Goal: Information Seeking & Learning: Learn about a topic

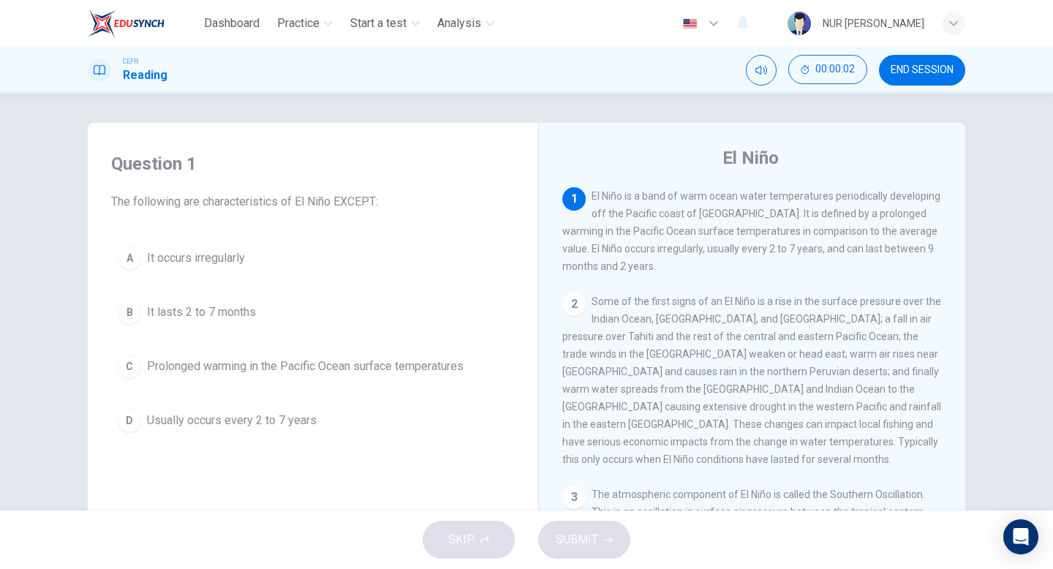
click at [944, 80] on button "END SESSION" at bounding box center [922, 70] width 86 height 31
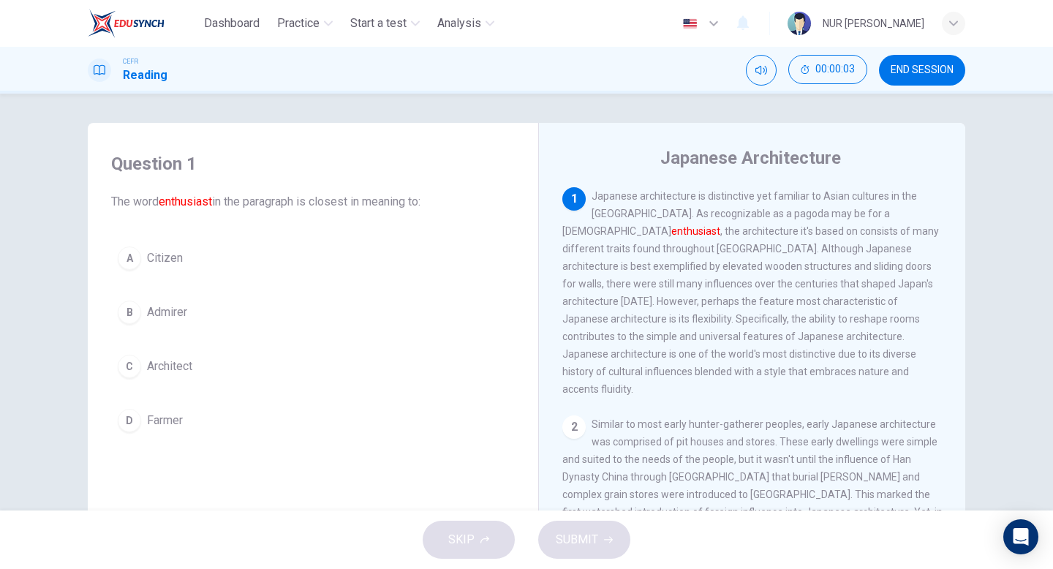
click at [274, 338] on div "A Citizen B Admirer C Architect D Farmer" at bounding box center [313, 339] width 404 height 199
click at [276, 314] on button "B Admirer" at bounding box center [313, 312] width 404 height 37
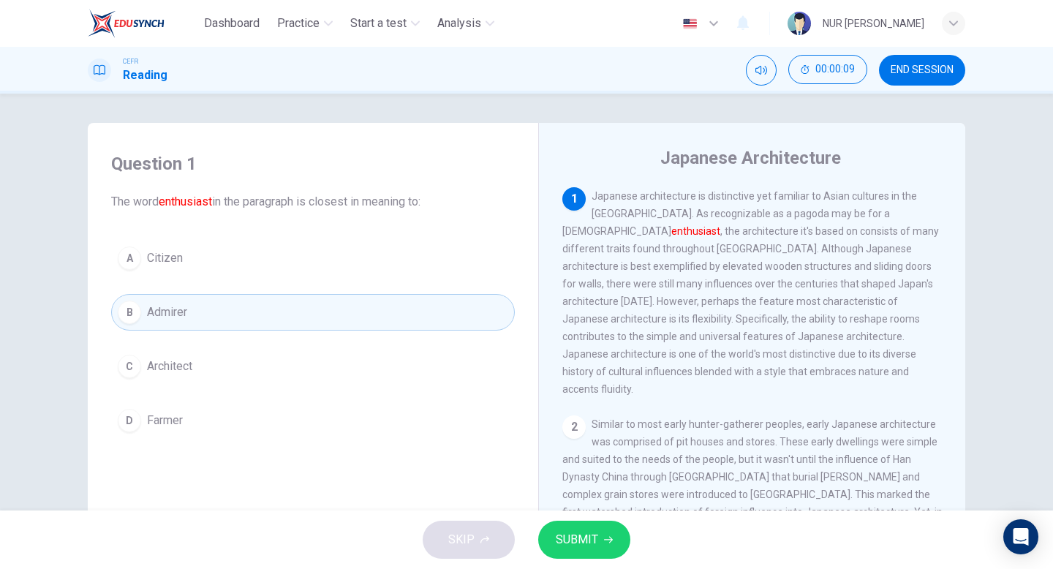
click at [571, 538] on span "SUBMIT" at bounding box center [577, 540] width 42 height 20
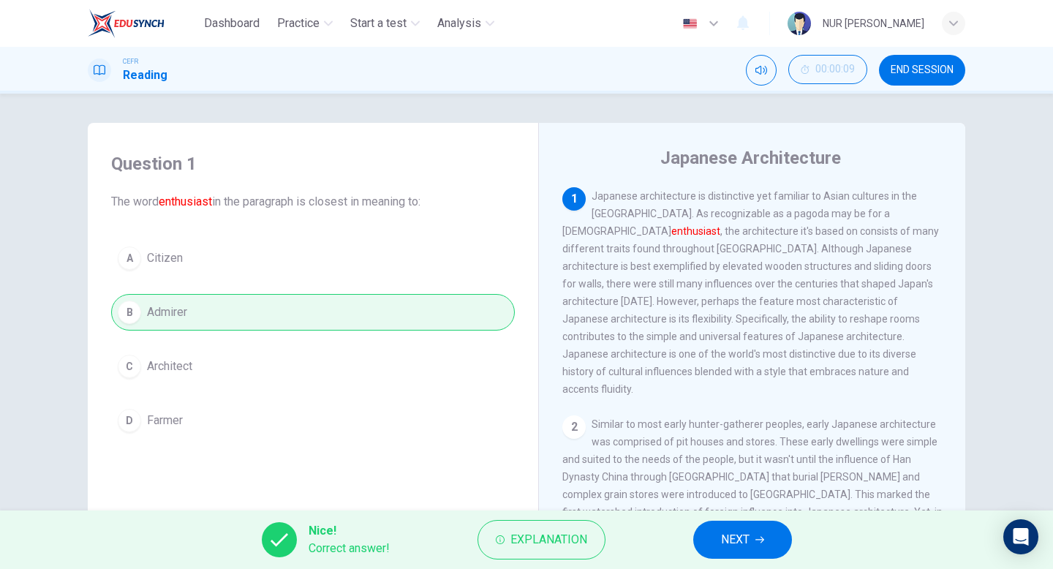
click at [761, 533] on button "NEXT" at bounding box center [742, 540] width 99 height 38
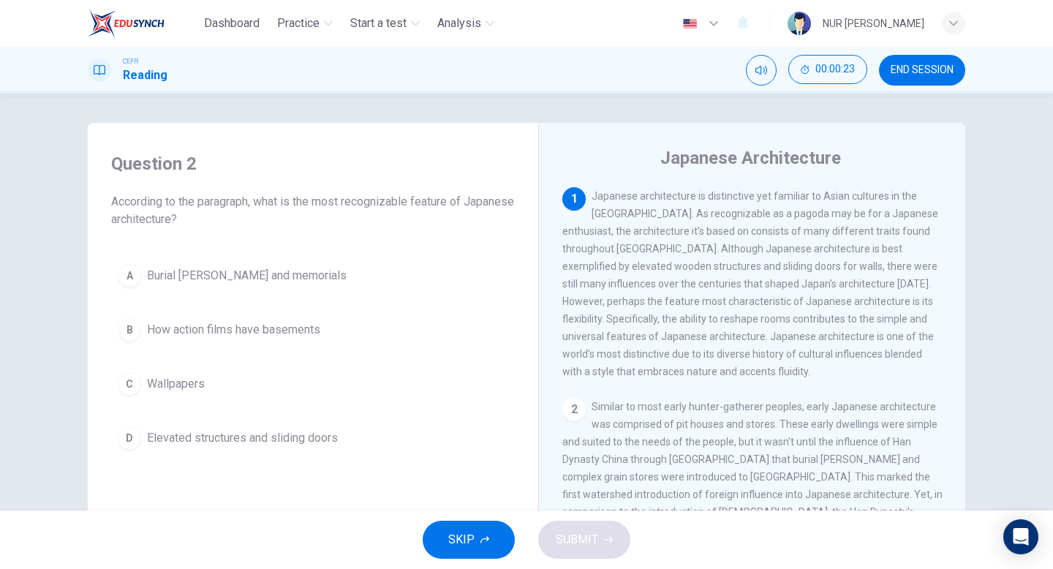
click at [410, 442] on button "D Elevated structures and sliding doors" at bounding box center [313, 438] width 404 height 37
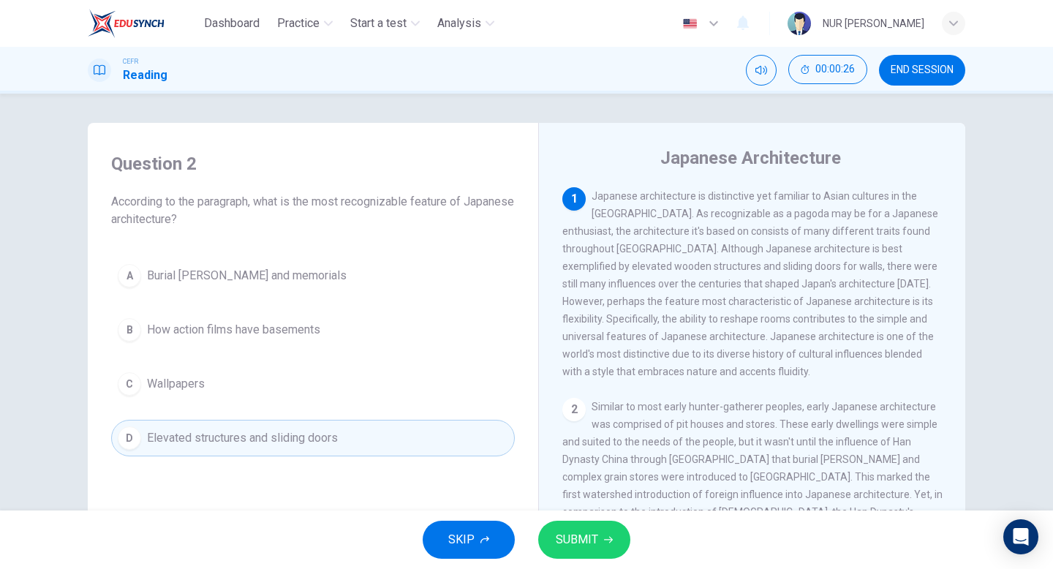
click at [594, 538] on span "SUBMIT" at bounding box center [577, 540] width 42 height 20
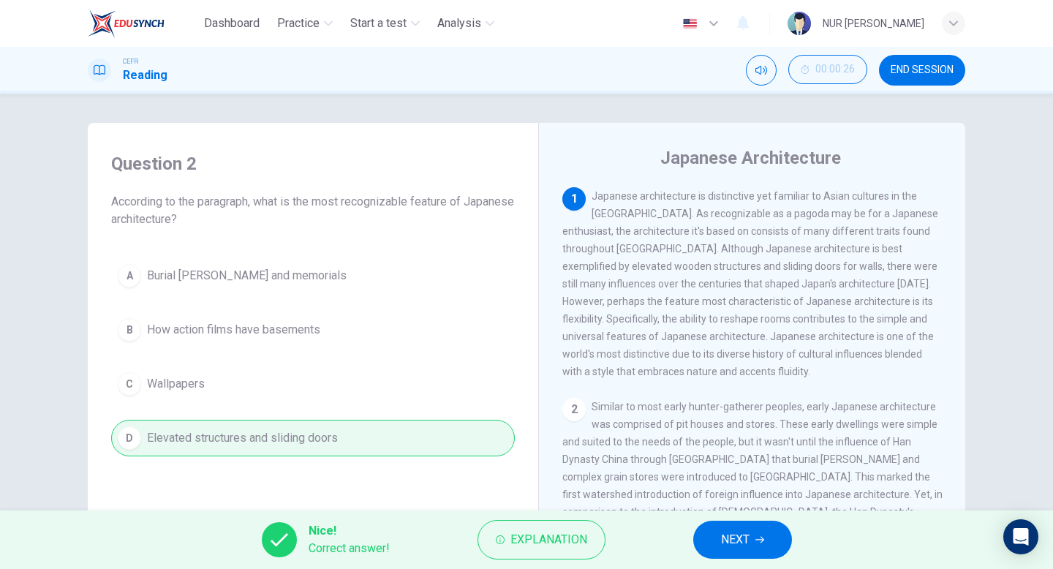
click at [745, 534] on span "NEXT" at bounding box center [735, 540] width 29 height 20
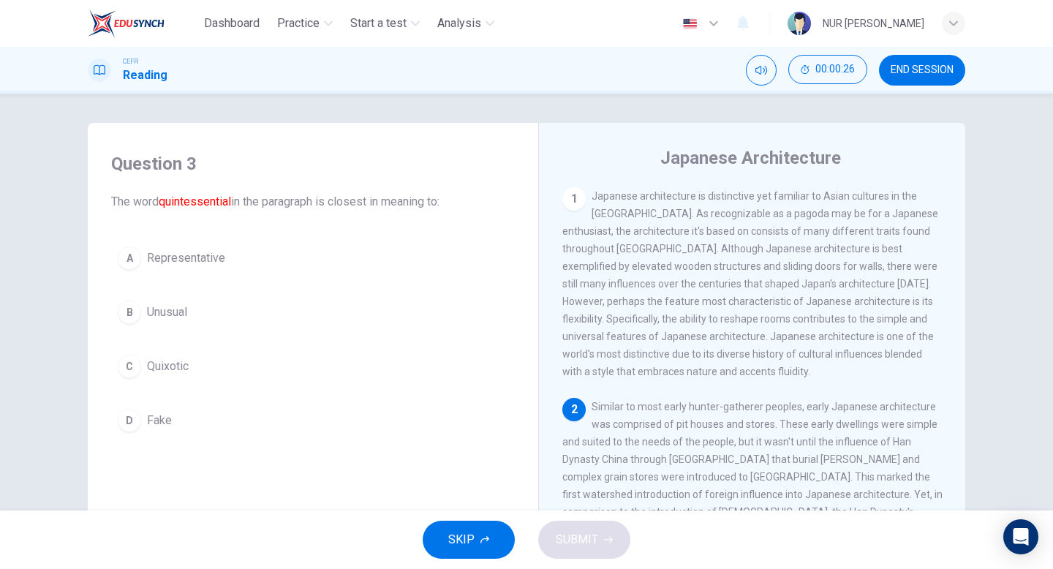
scroll to position [120, 0]
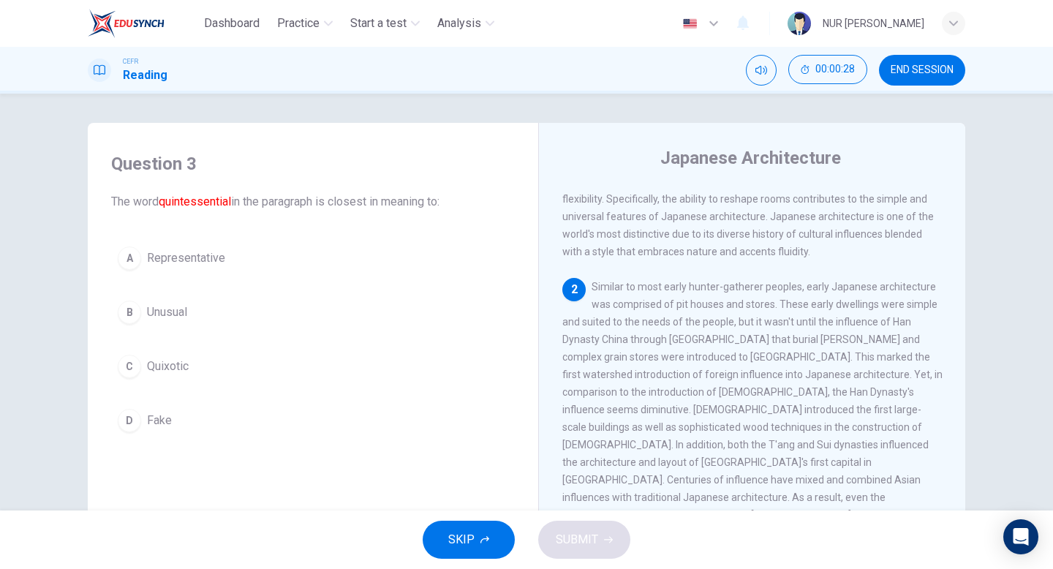
click at [366, 259] on button "A Representative" at bounding box center [313, 258] width 404 height 37
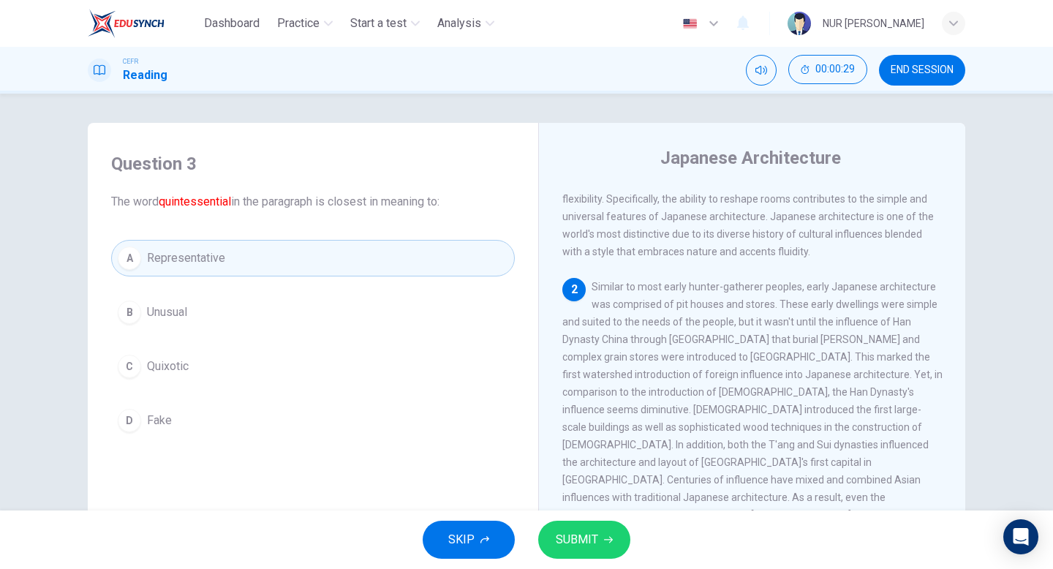
click at [604, 534] on button "SUBMIT" at bounding box center [584, 540] width 92 height 38
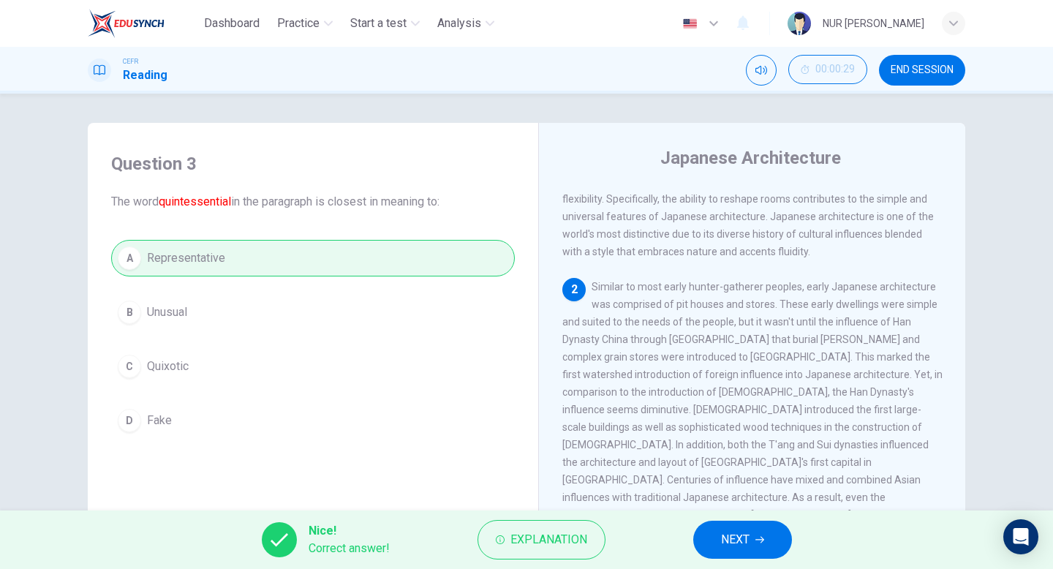
click at [756, 546] on button "NEXT" at bounding box center [742, 540] width 99 height 38
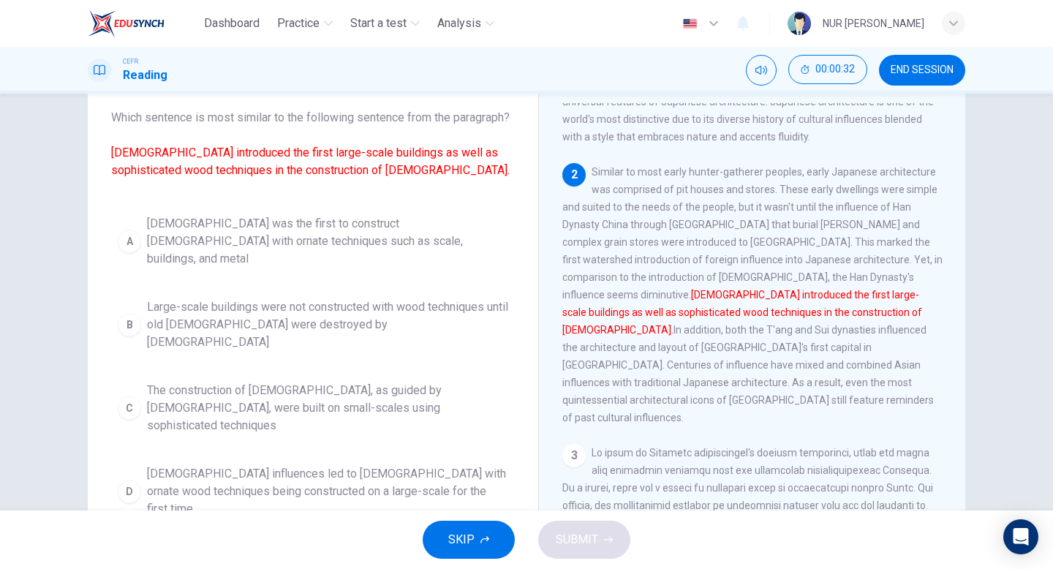
scroll to position [85, 0]
click at [342, 465] on span "Buddhist influences led to temples with ornate wood techniques being constructe…" at bounding box center [327, 491] width 361 height 53
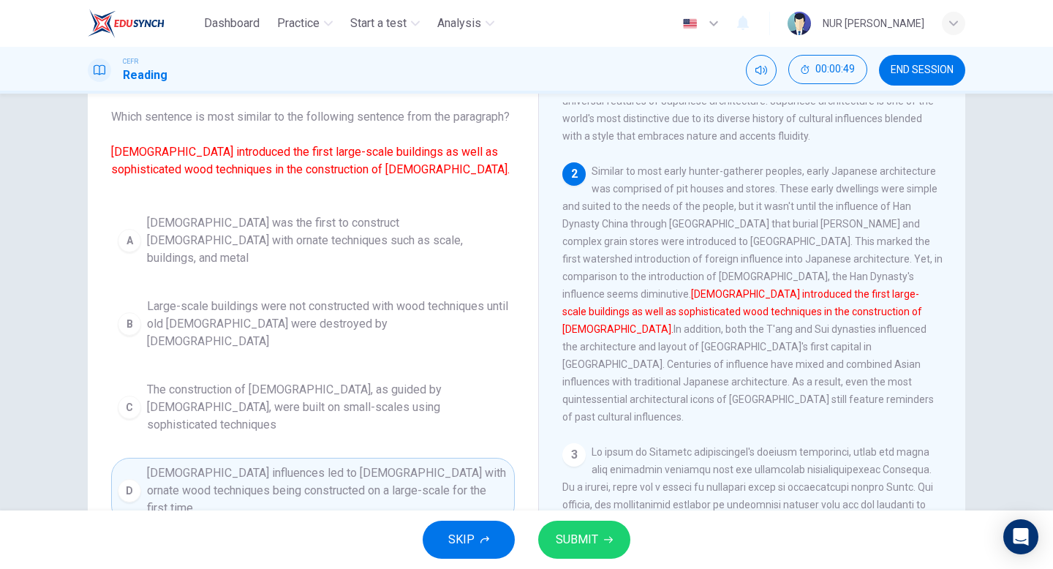
click at [600, 533] on button "SUBMIT" at bounding box center [584, 540] width 92 height 38
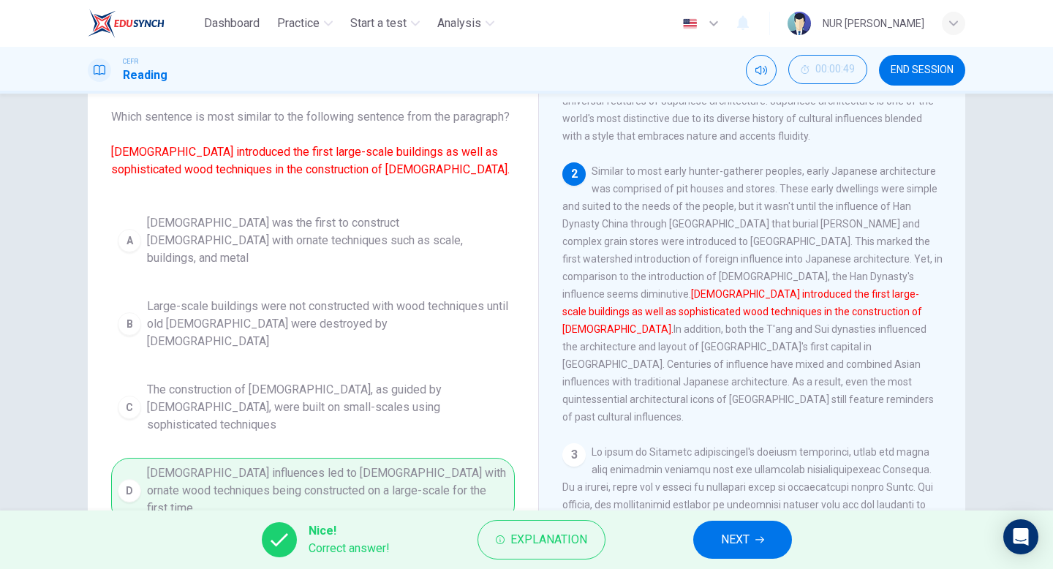
click at [786, 543] on button "NEXT" at bounding box center [742, 540] width 99 height 38
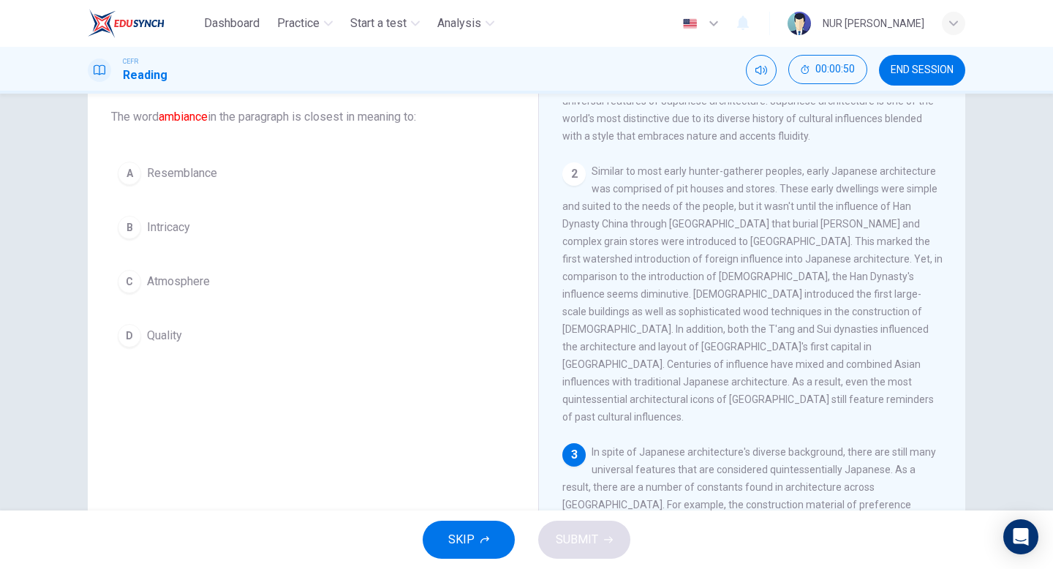
click at [293, 309] on div "A Resemblance B Intricacy C Atmosphere D Quality" at bounding box center [313, 254] width 404 height 199
click at [298, 290] on button "C Atmosphere" at bounding box center [313, 281] width 404 height 37
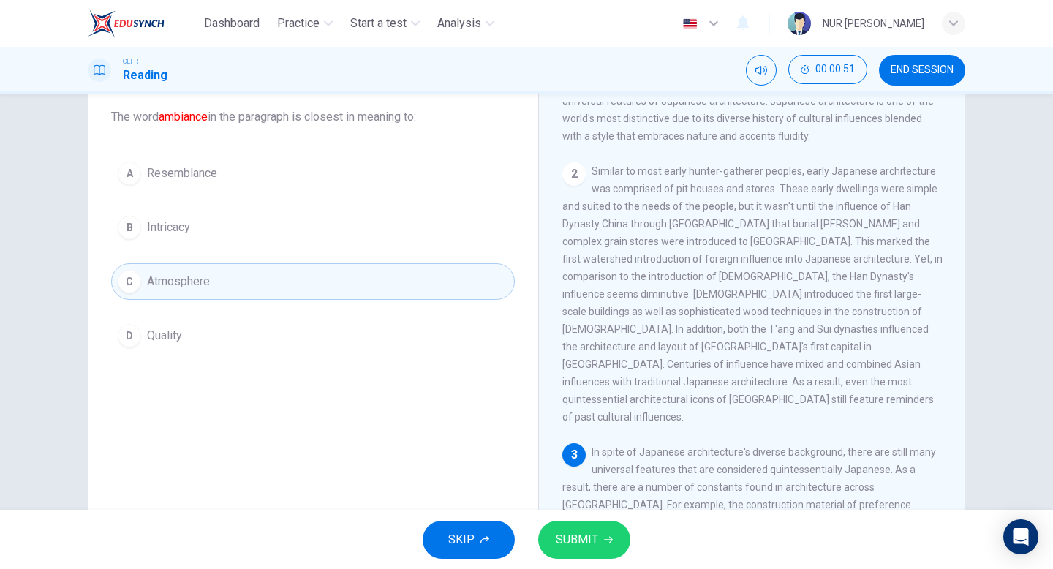
click at [593, 540] on span "SUBMIT" at bounding box center [577, 540] width 42 height 20
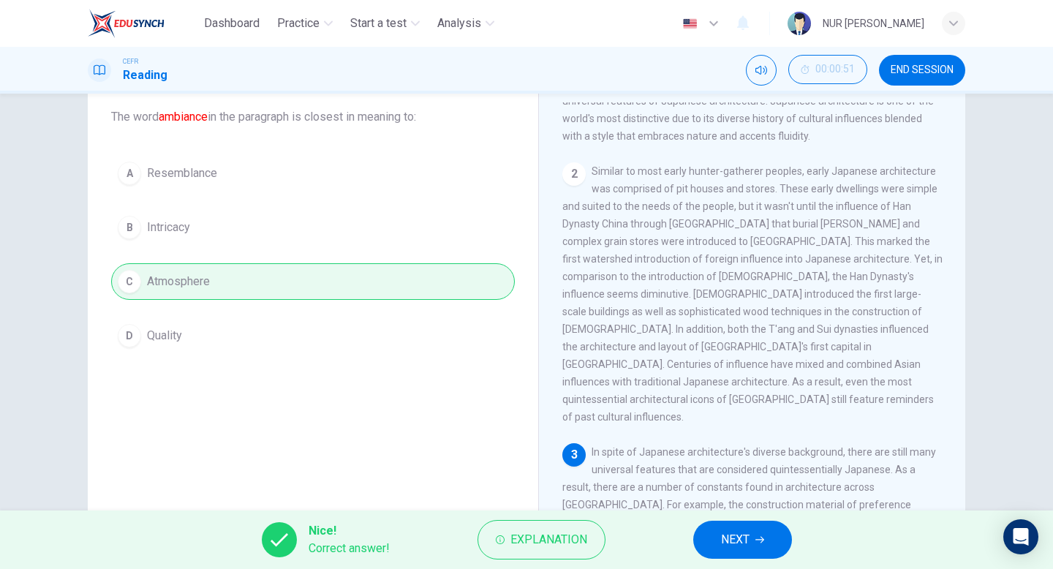
click at [742, 530] on span "NEXT" at bounding box center [735, 540] width 29 height 20
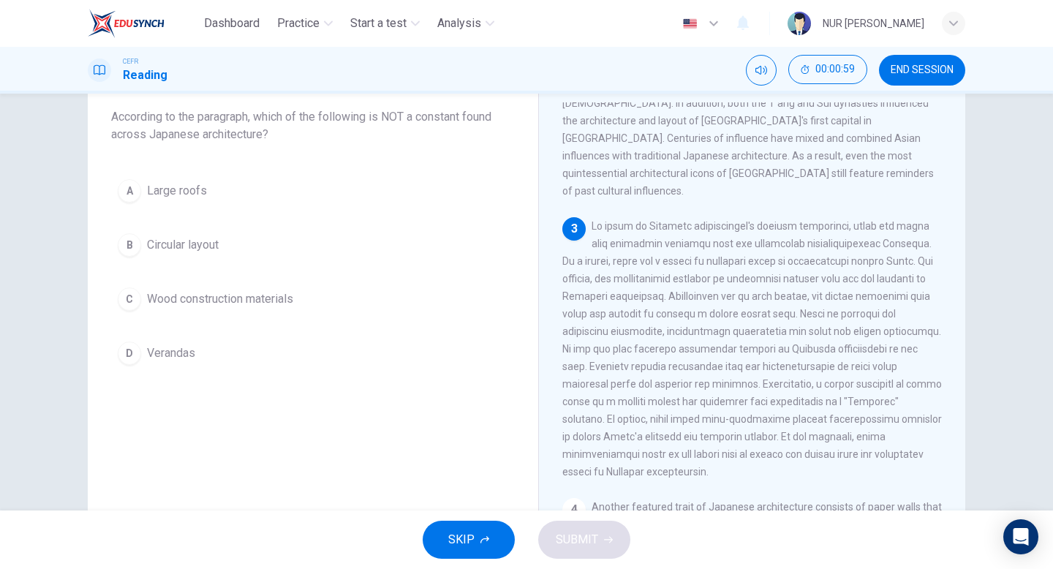
scroll to position [381, 0]
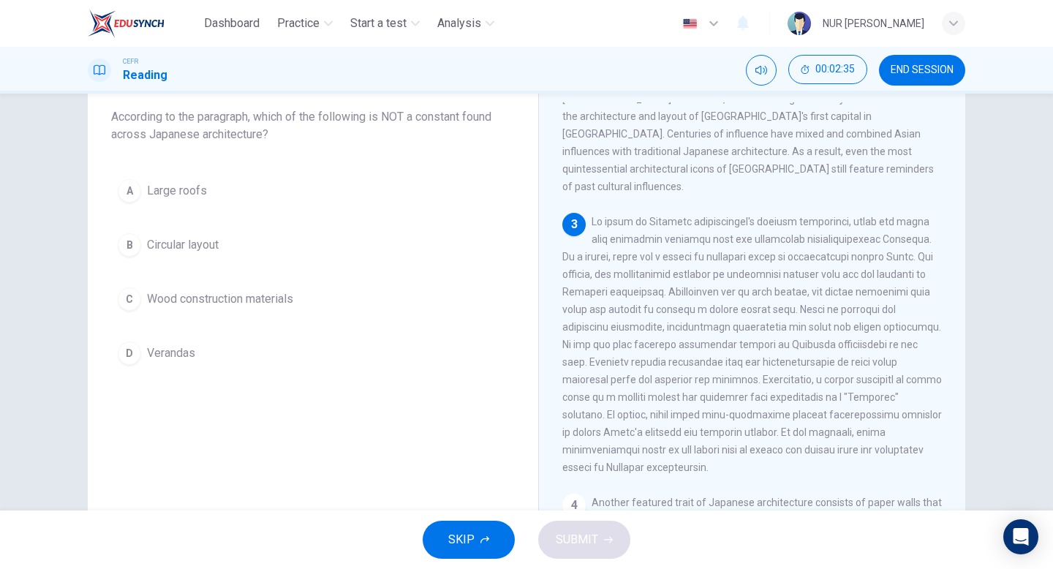
click at [267, 256] on button "B Circular layout" at bounding box center [313, 245] width 404 height 37
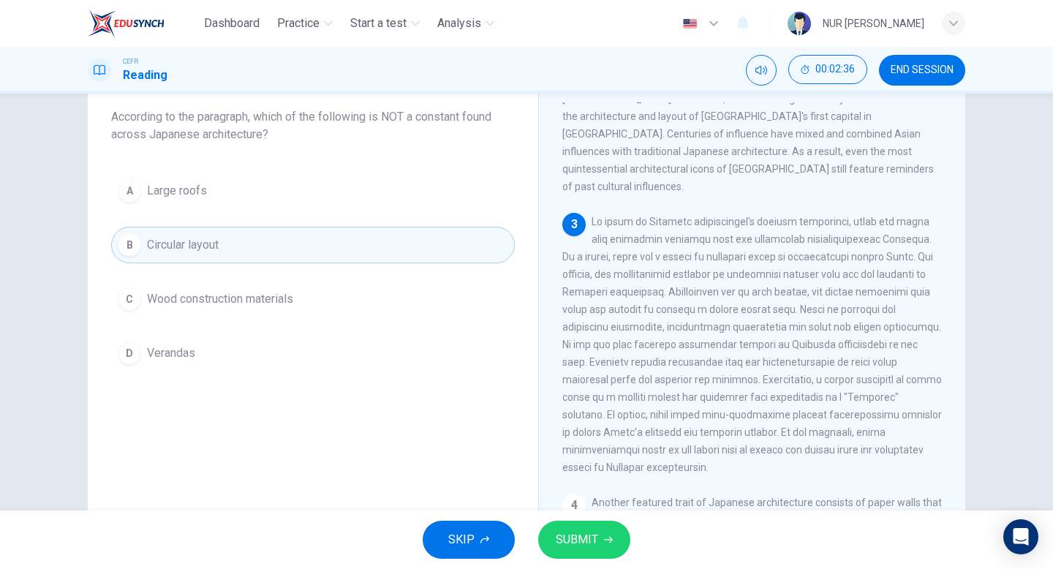
click at [716, 454] on div "1 Japanese architecture is distinctive yet familiar to Asian cultures in the fa…" at bounding box center [762, 324] width 399 height 444
click at [620, 532] on button "SUBMIT" at bounding box center [584, 540] width 92 height 38
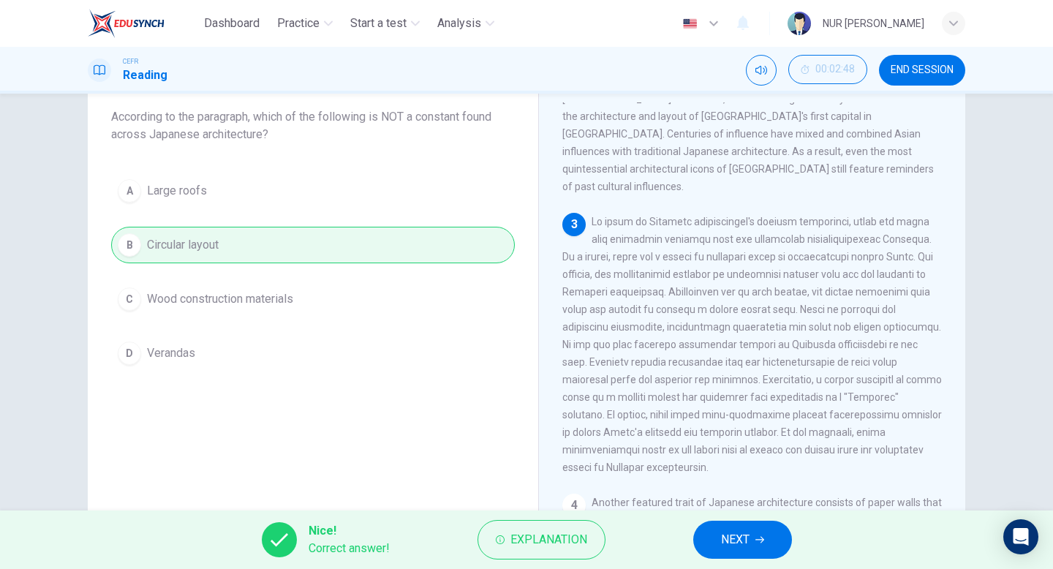
click at [751, 531] on button "NEXT" at bounding box center [742, 540] width 99 height 38
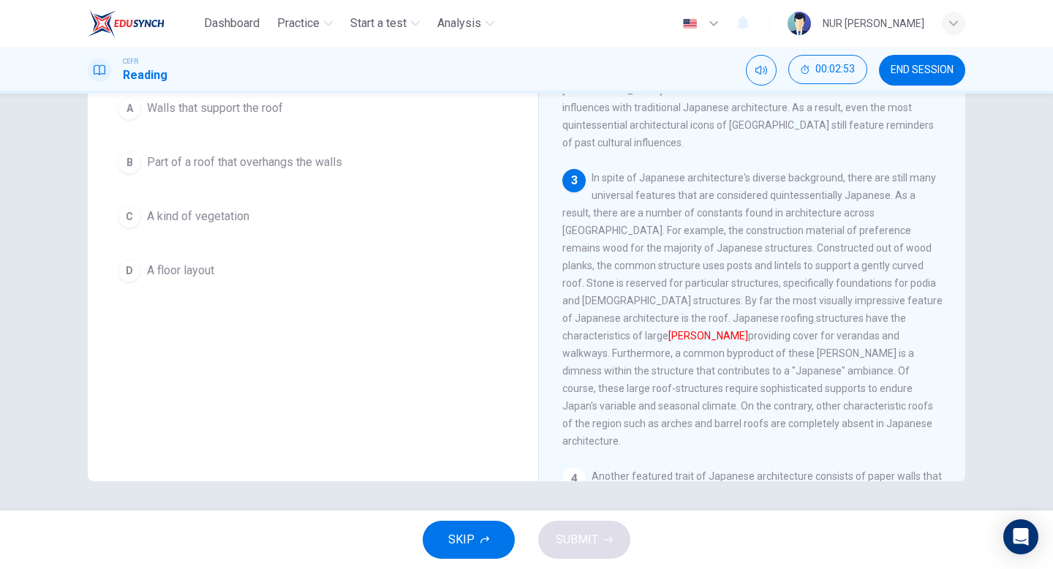
scroll to position [352, 0]
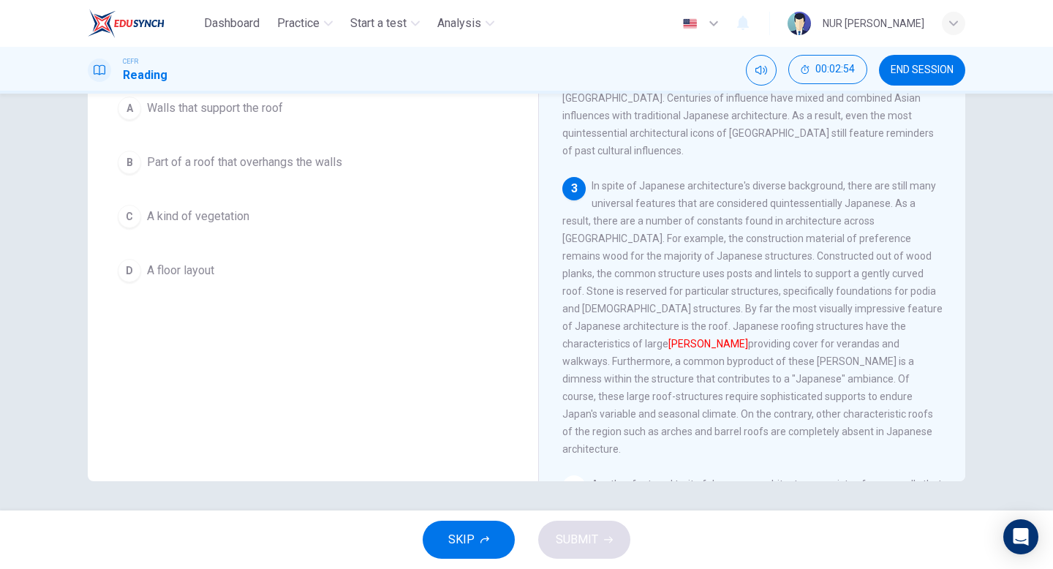
click at [452, 167] on button "B Part of a roof that overhangs the walls" at bounding box center [313, 162] width 404 height 37
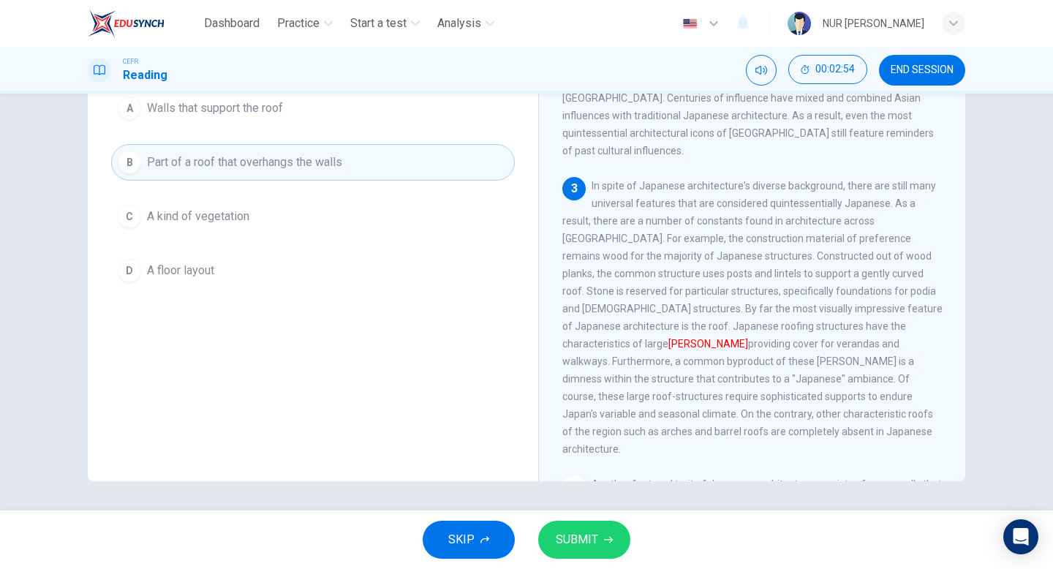
click at [593, 543] on span "SUBMIT" at bounding box center [577, 540] width 42 height 20
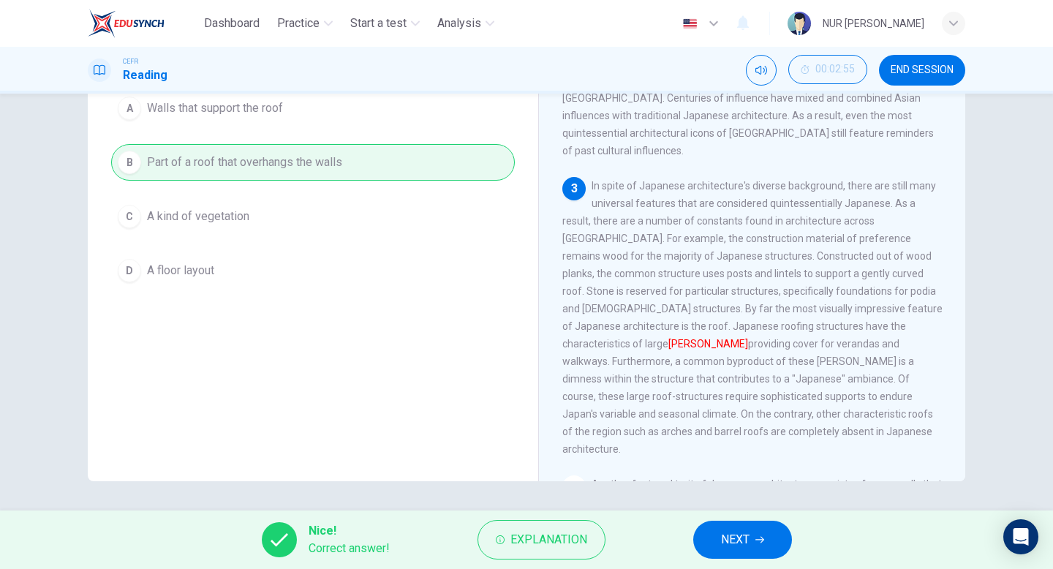
click at [754, 535] on button "NEXT" at bounding box center [742, 540] width 99 height 38
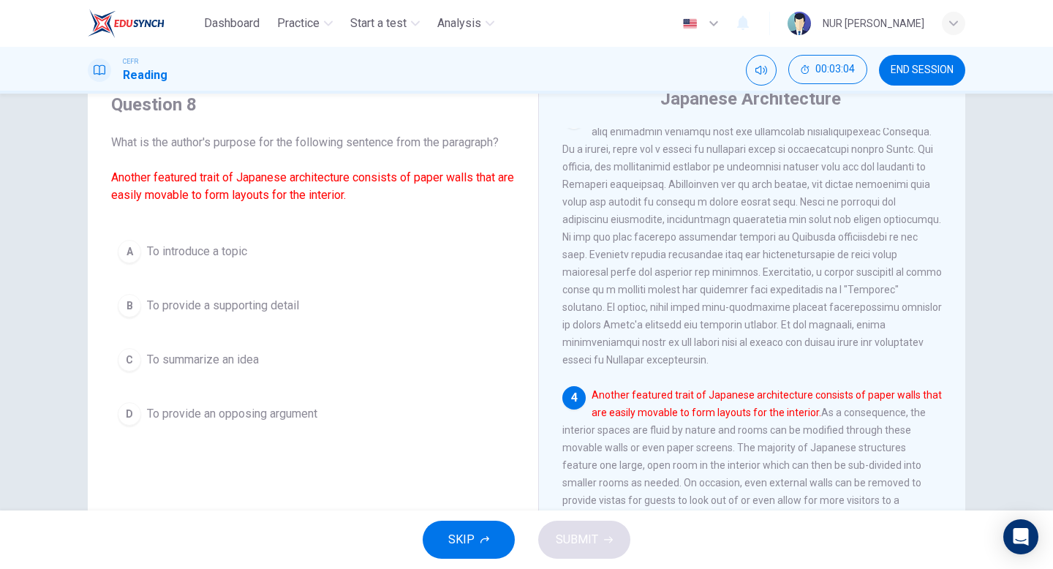
scroll to position [57, 0]
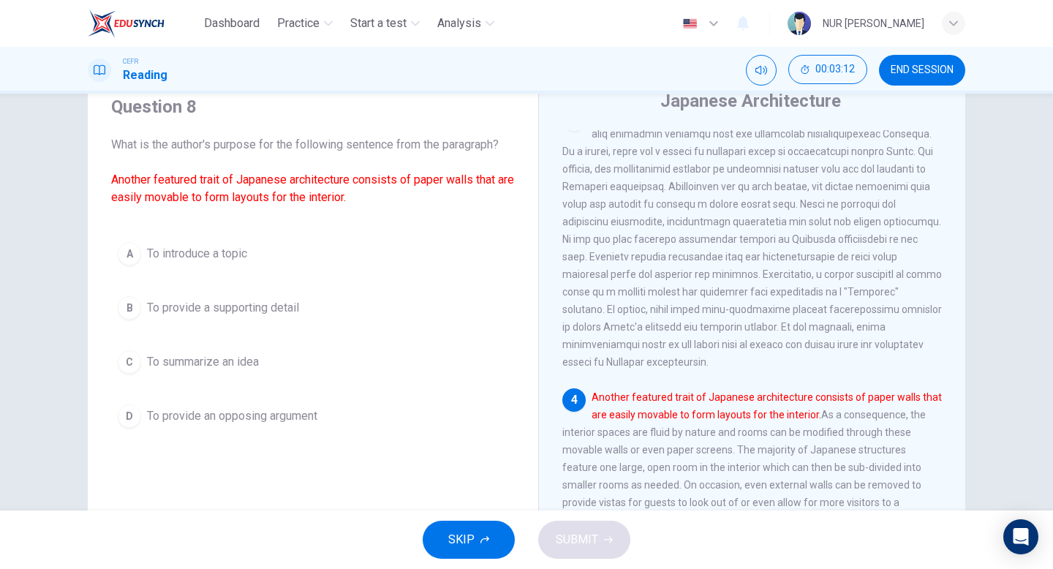
click at [456, 237] on button "A To introduce a topic" at bounding box center [313, 254] width 404 height 37
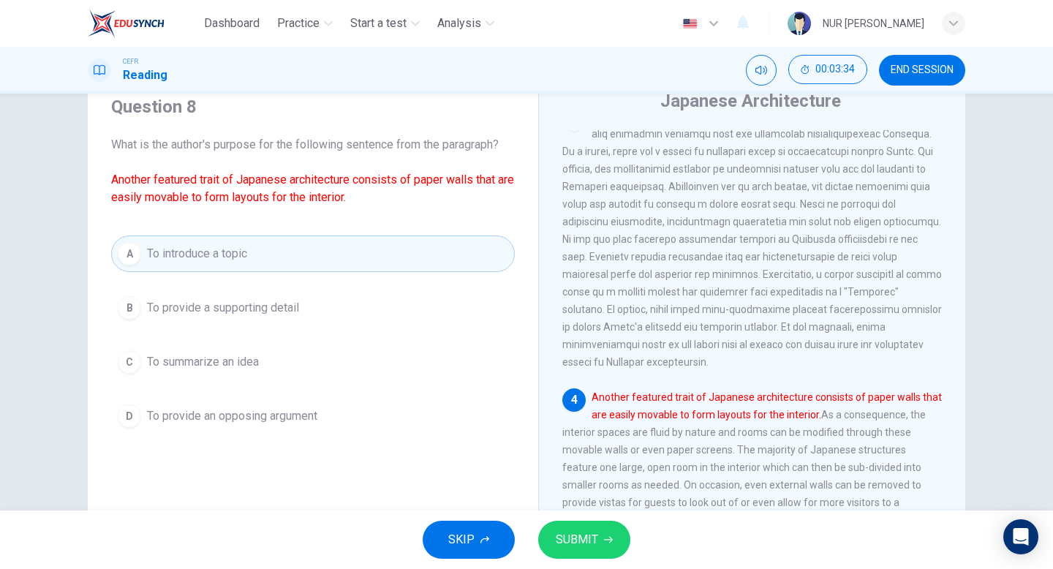
click at [573, 525] on button "SUBMIT" at bounding box center [584, 540] width 92 height 38
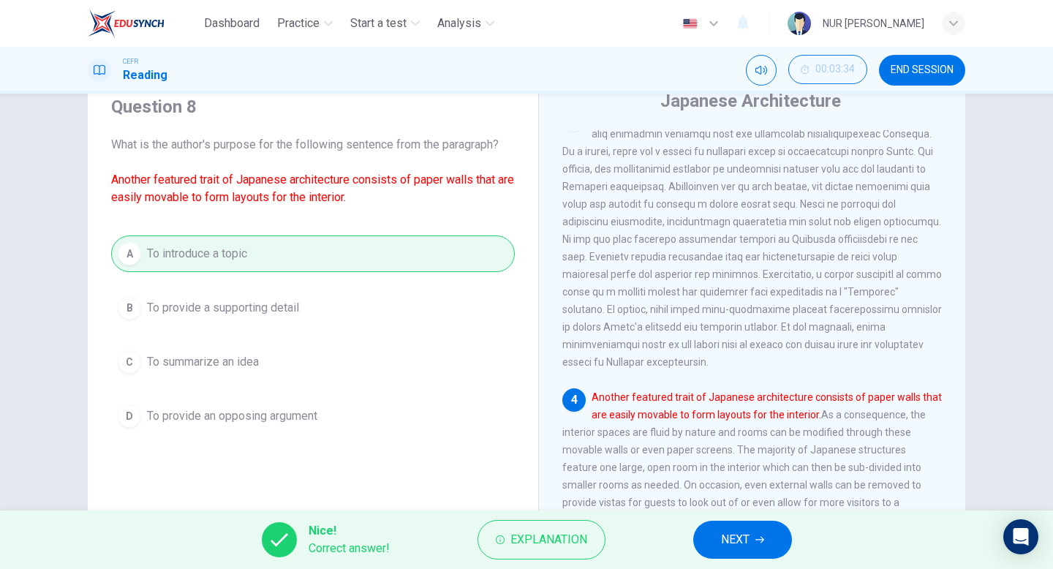
click at [693, 532] on div "Nice! Correct answer! Explanation NEXT" at bounding box center [526, 540] width 1053 height 59
click at [712, 538] on button "NEXT" at bounding box center [742, 540] width 99 height 38
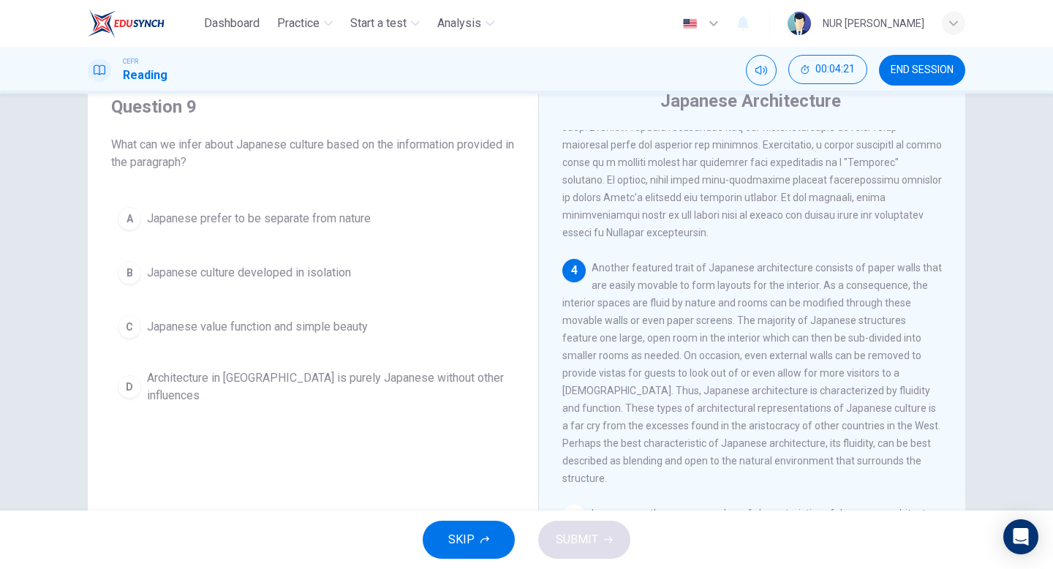
scroll to position [648, 0]
click at [402, 356] on div "A Japanese prefer to be separate from nature B Japanese culture developed in is…" at bounding box center [313, 305] width 404 height 211
click at [396, 328] on button "C Japanese value function and simple beauty" at bounding box center [313, 327] width 404 height 37
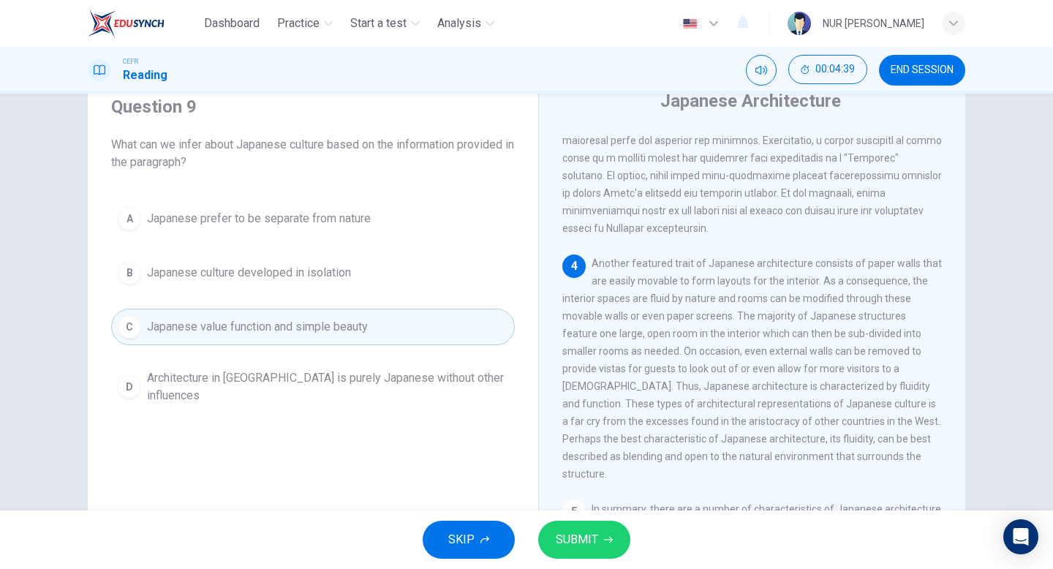
click at [593, 535] on span "SUBMIT" at bounding box center [577, 540] width 42 height 20
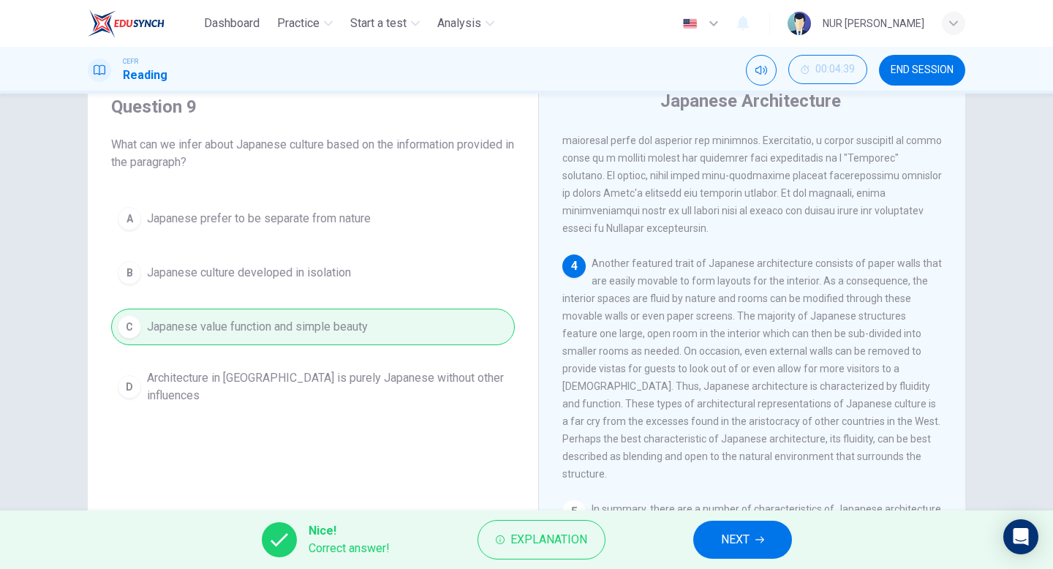
click at [762, 530] on button "NEXT" at bounding box center [742, 540] width 99 height 38
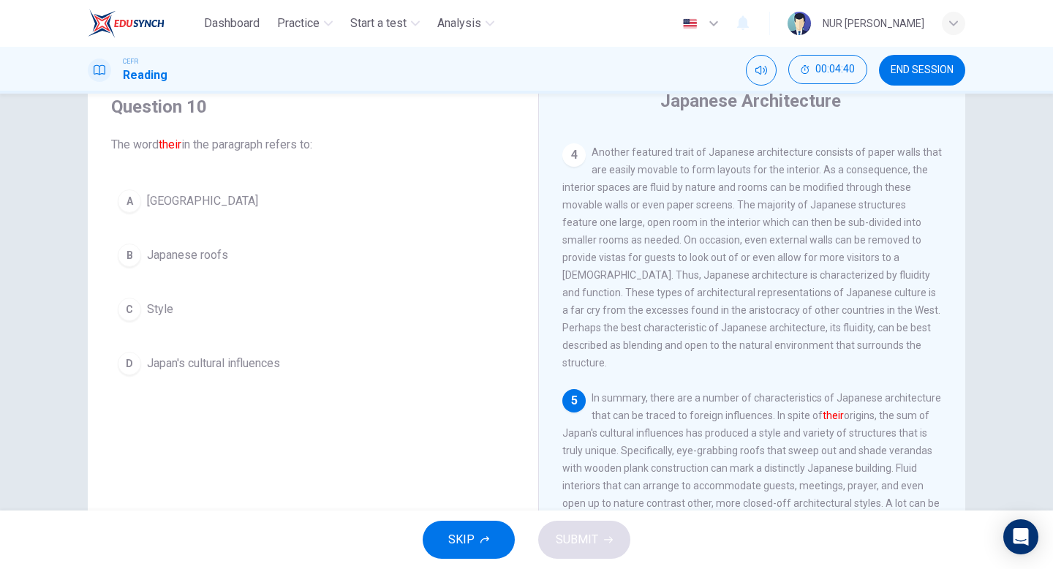
scroll to position [758, 0]
click at [337, 309] on button "C Style" at bounding box center [313, 309] width 404 height 37
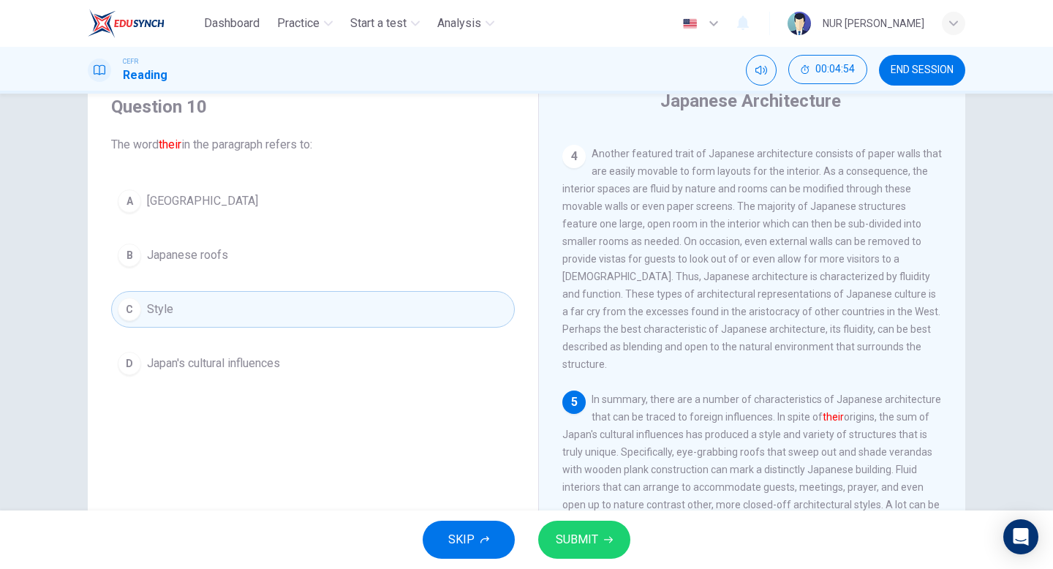
click at [584, 527] on button "SUBMIT" at bounding box center [584, 540] width 92 height 38
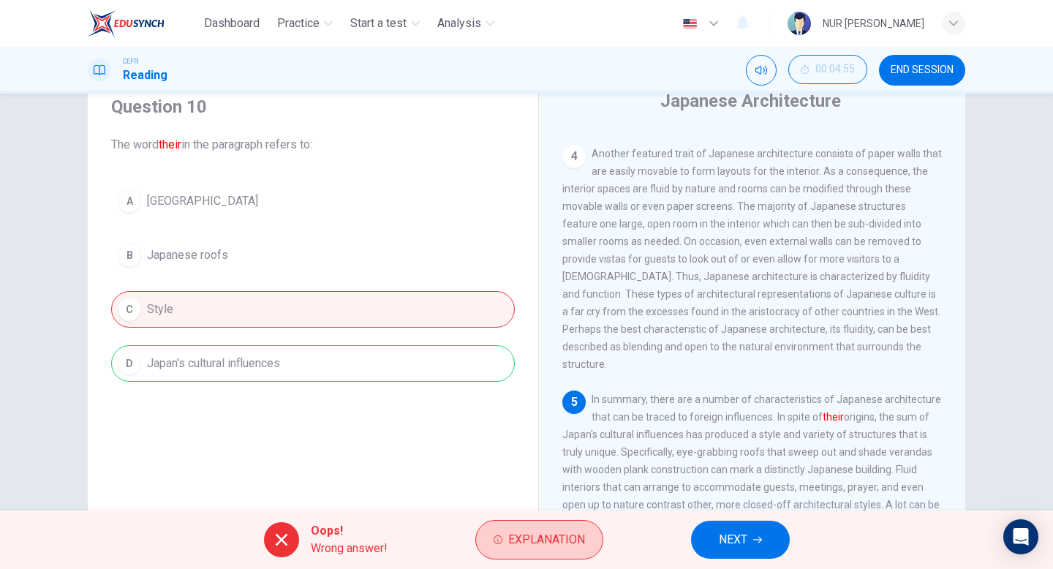
click at [514, 552] on button "Explanation" at bounding box center [539, 540] width 128 height 40
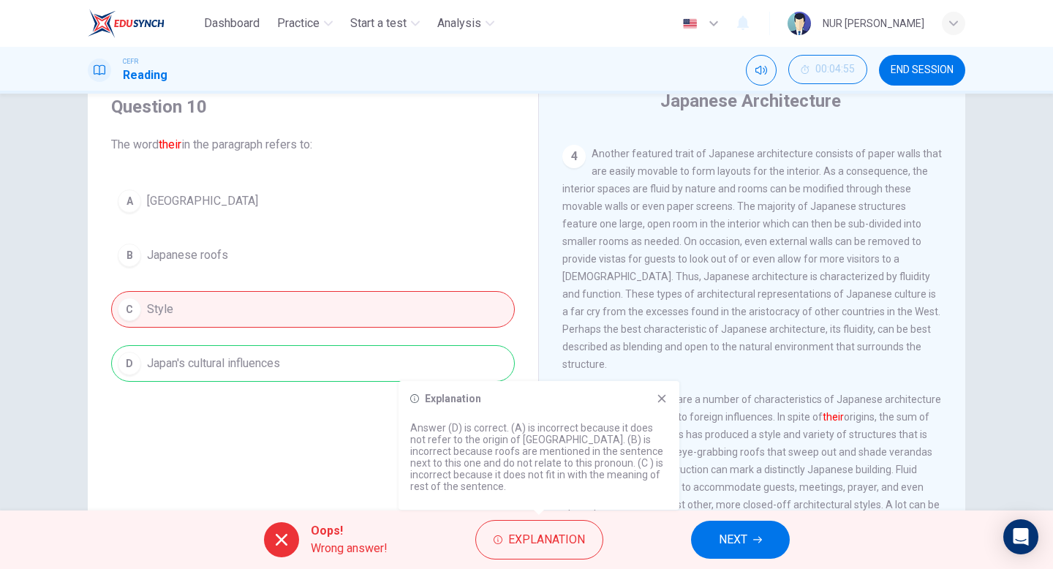
click at [734, 542] on span "NEXT" at bounding box center [733, 540] width 29 height 20
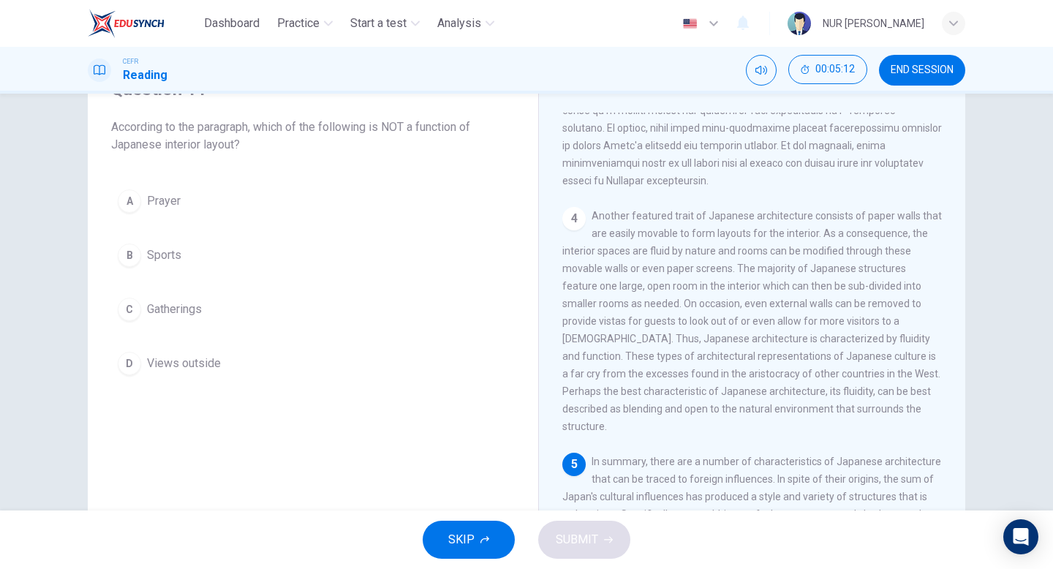
scroll to position [759, 0]
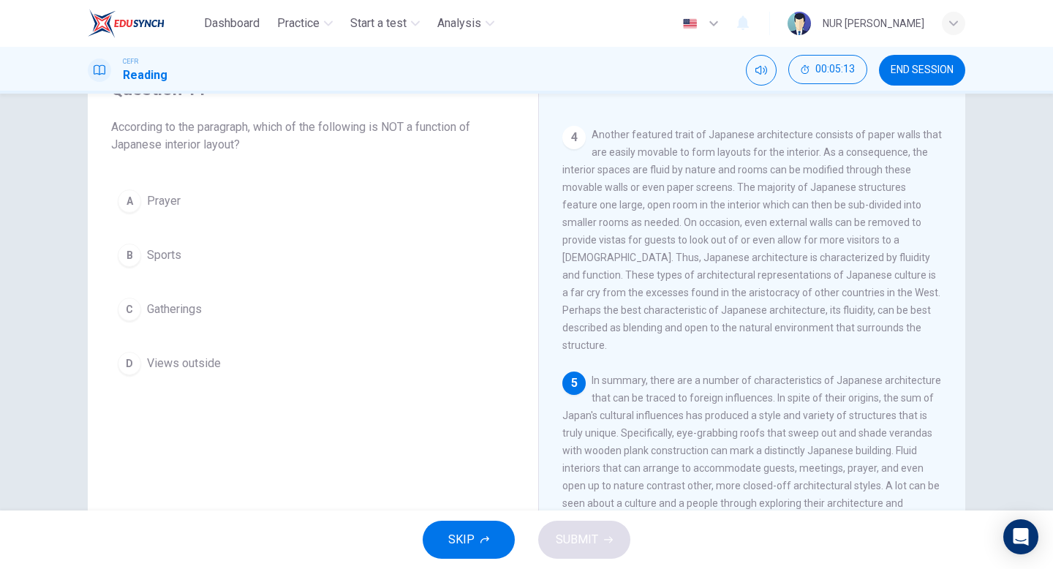
click at [413, 244] on button "B Sports" at bounding box center [313, 255] width 404 height 37
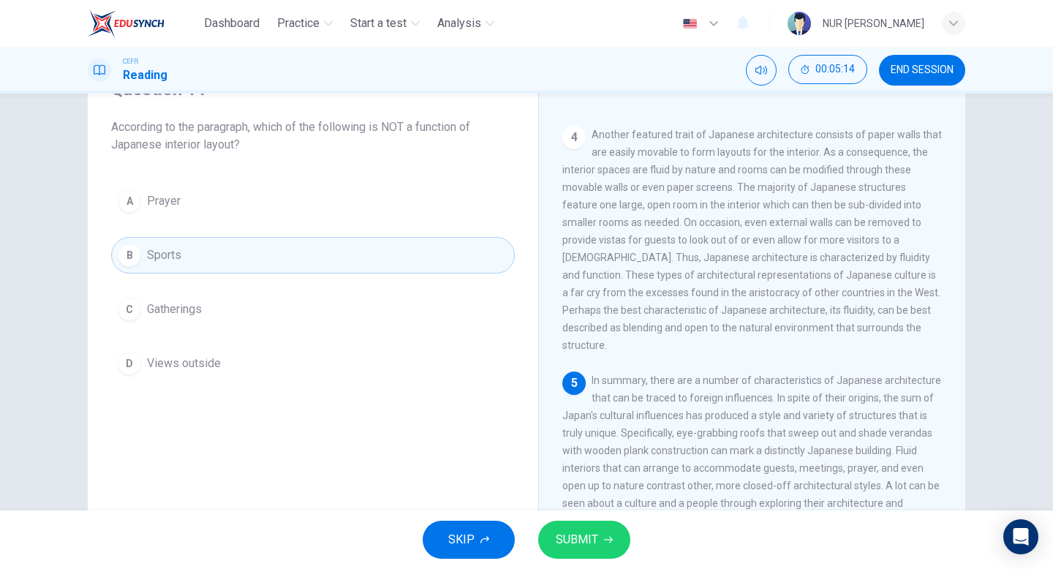
scroll to position [150, 0]
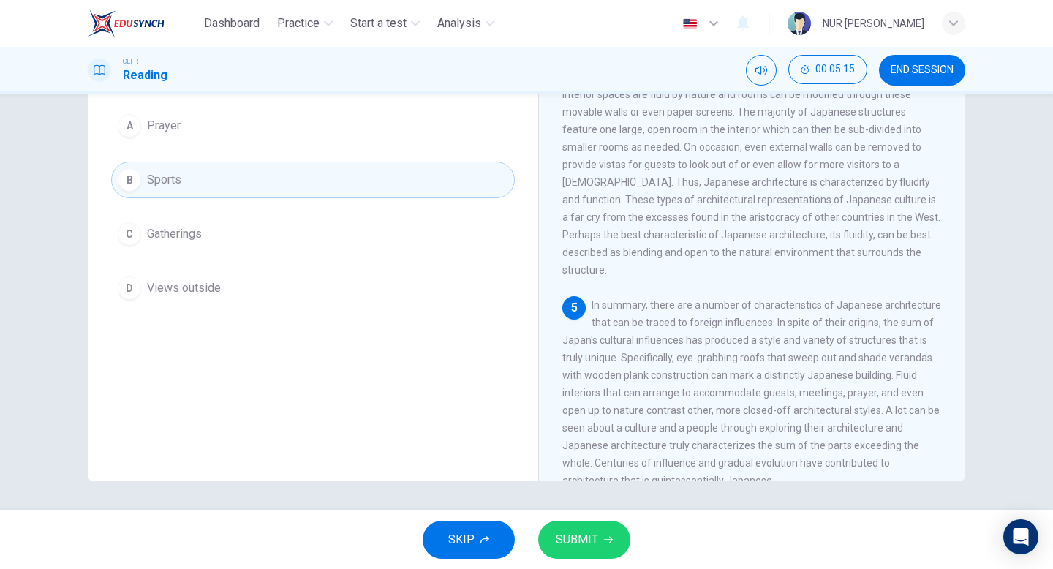
click at [603, 522] on button "SUBMIT" at bounding box center [584, 540] width 92 height 38
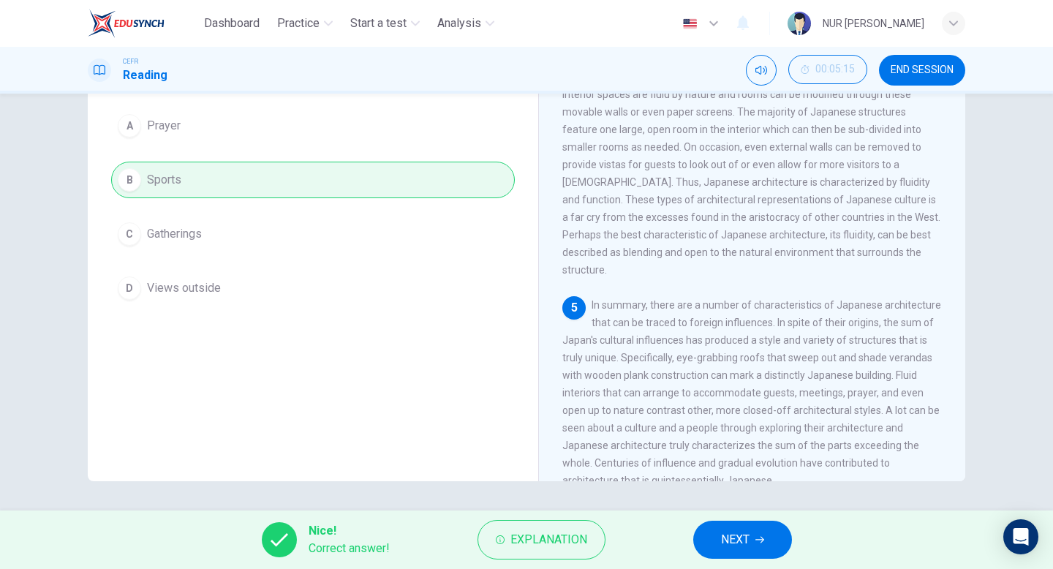
click at [713, 550] on button "NEXT" at bounding box center [742, 540] width 99 height 38
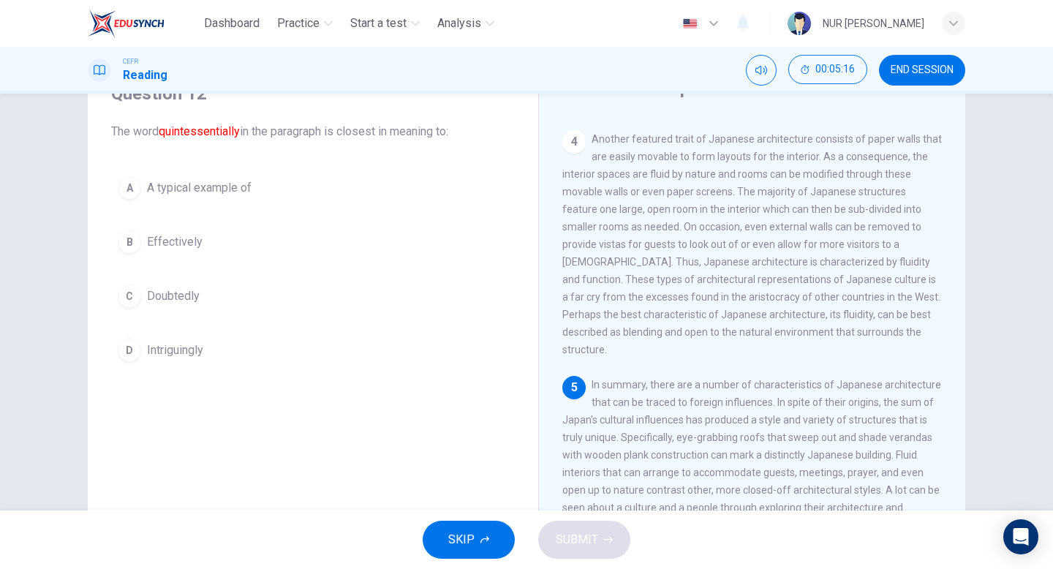
scroll to position [69, 0]
click at [372, 205] on button "A A typical example of" at bounding box center [313, 189] width 404 height 37
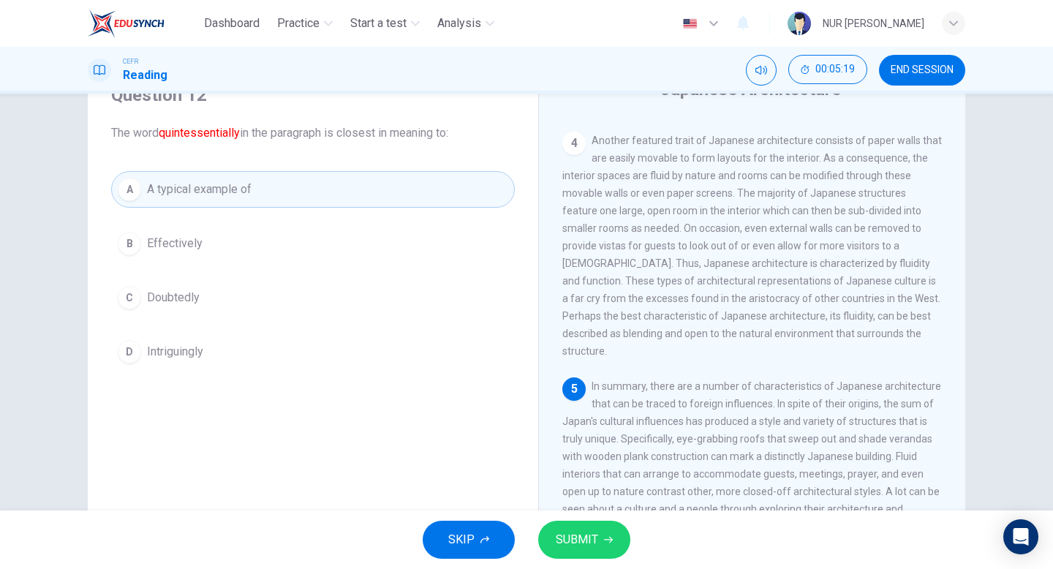
click at [574, 535] on span "SUBMIT" at bounding box center [577, 540] width 42 height 20
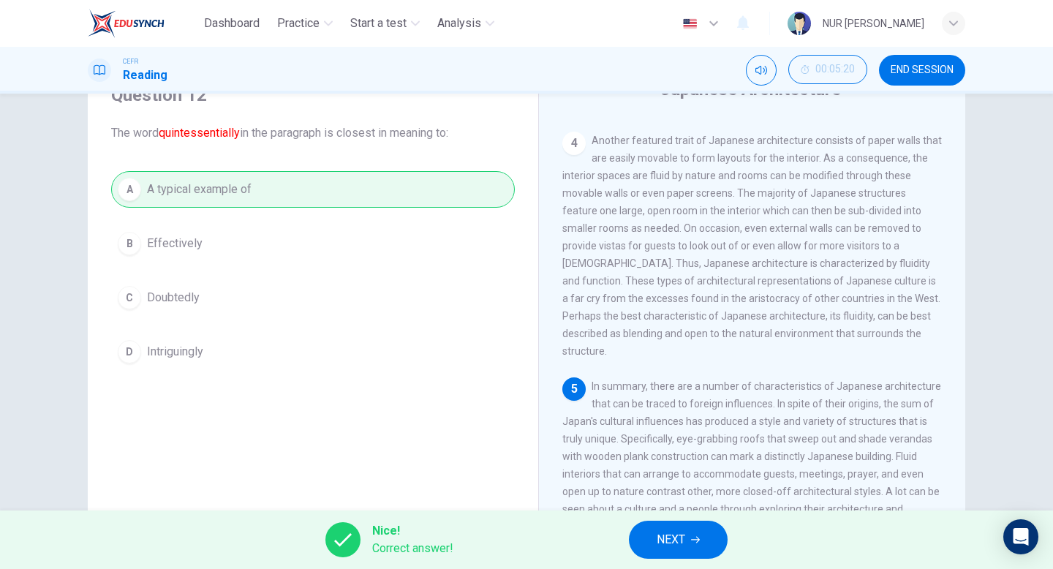
click at [694, 541] on icon "button" at bounding box center [695, 539] width 9 height 9
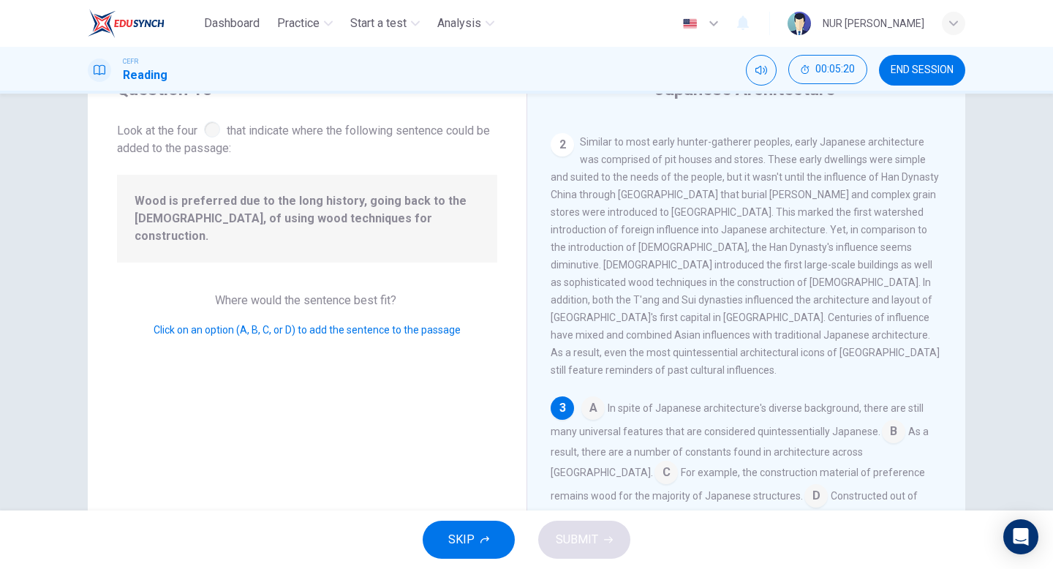
scroll to position [292, 0]
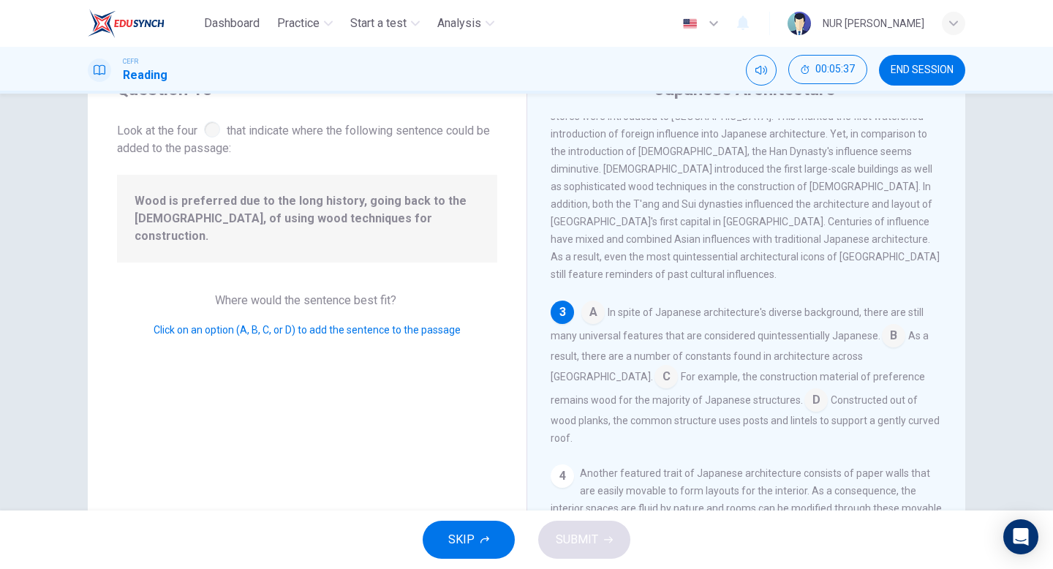
click at [805, 390] on input at bounding box center [816, 401] width 23 height 23
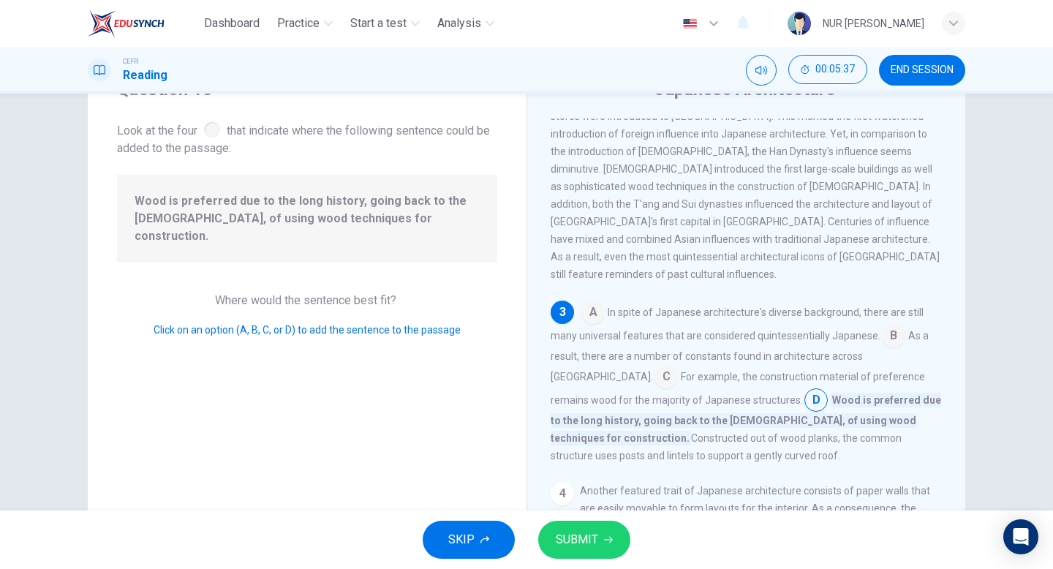
click at [593, 528] on button "SUBMIT" at bounding box center [584, 540] width 92 height 38
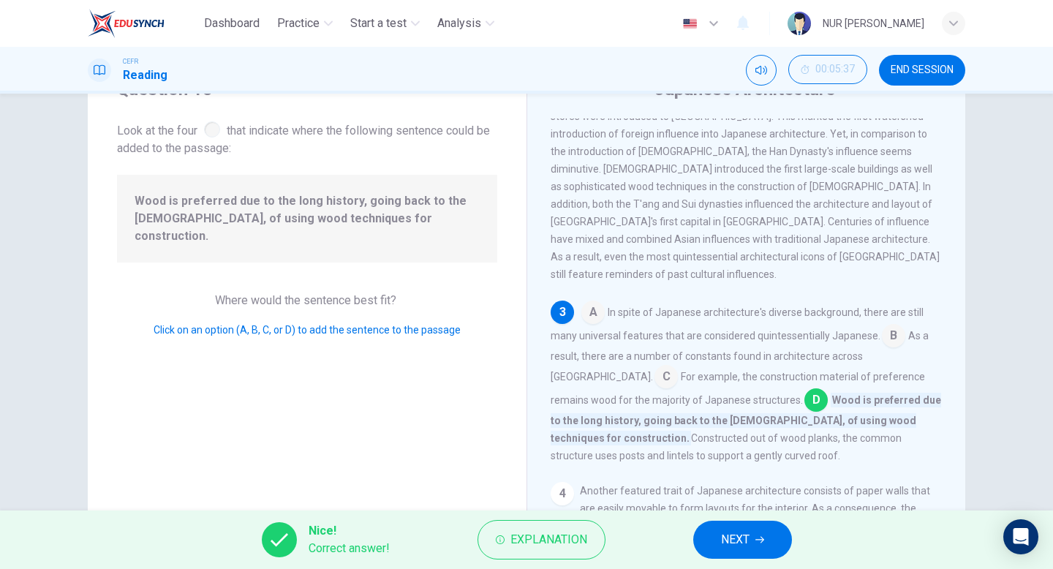
click at [745, 545] on span "NEXT" at bounding box center [735, 540] width 29 height 20
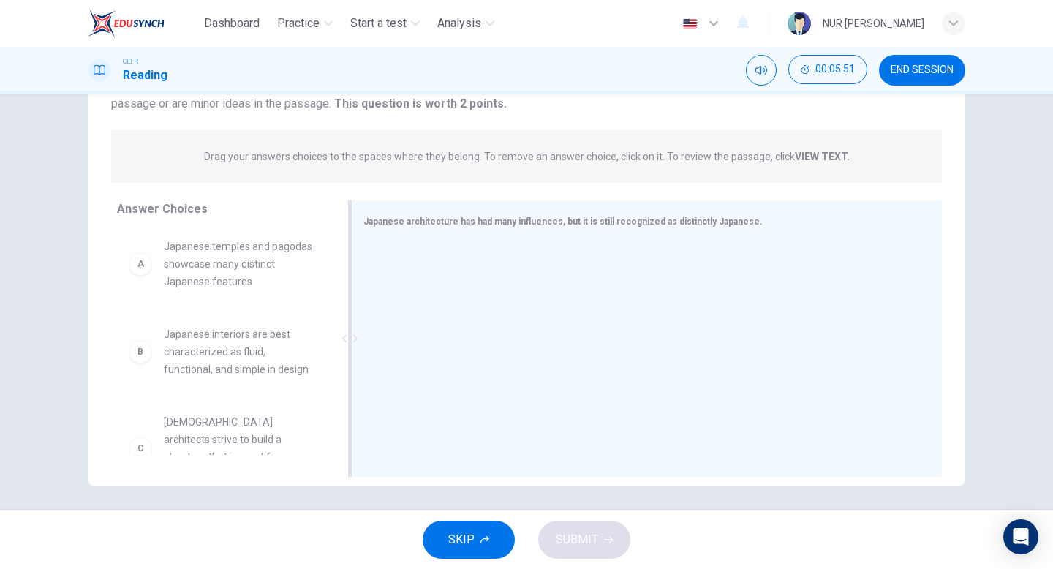
scroll to position [1, 0]
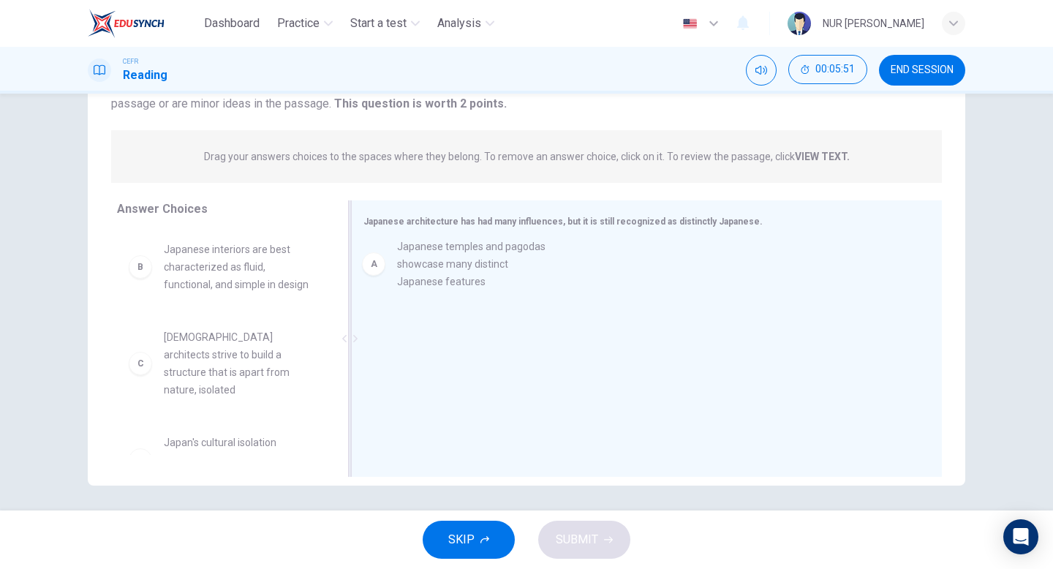
drag, startPoint x: 267, startPoint y: 270, endPoint x: 503, endPoint y: 270, distance: 236.3
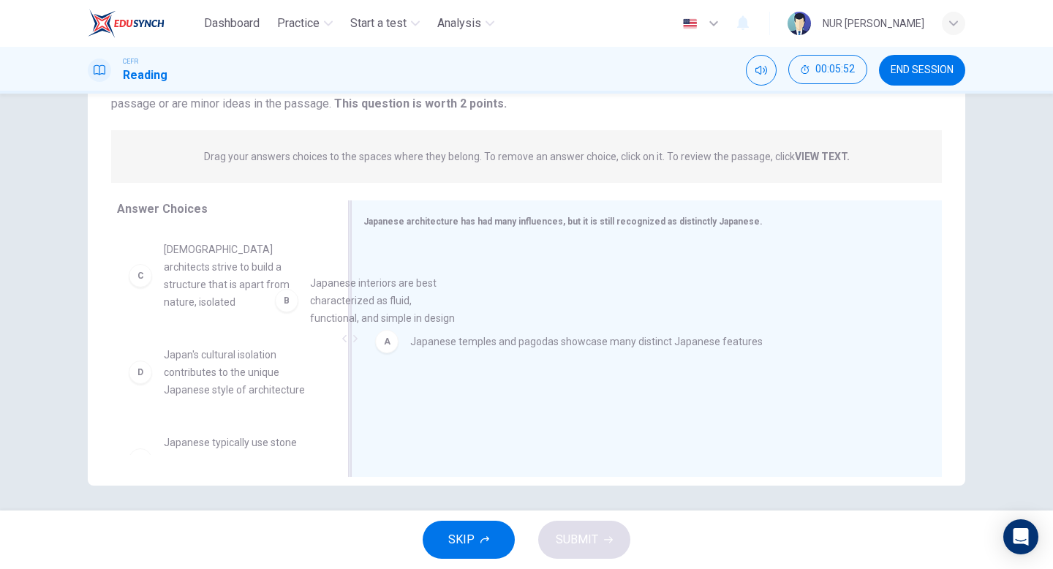
scroll to position [0, 0]
drag, startPoint x: 290, startPoint y: 282, endPoint x: 526, endPoint y: 341, distance: 242.7
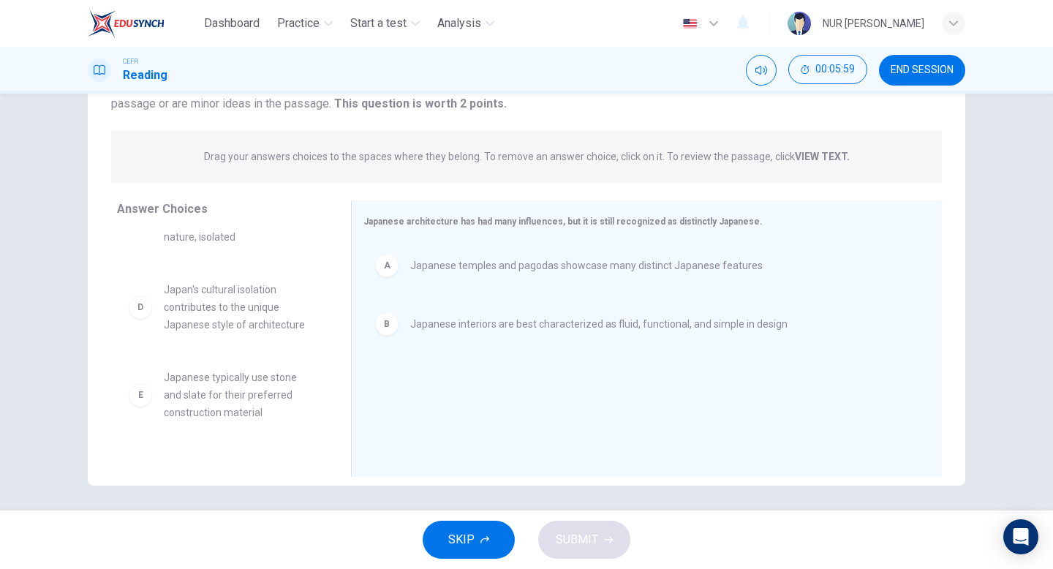
scroll to position [114, 0]
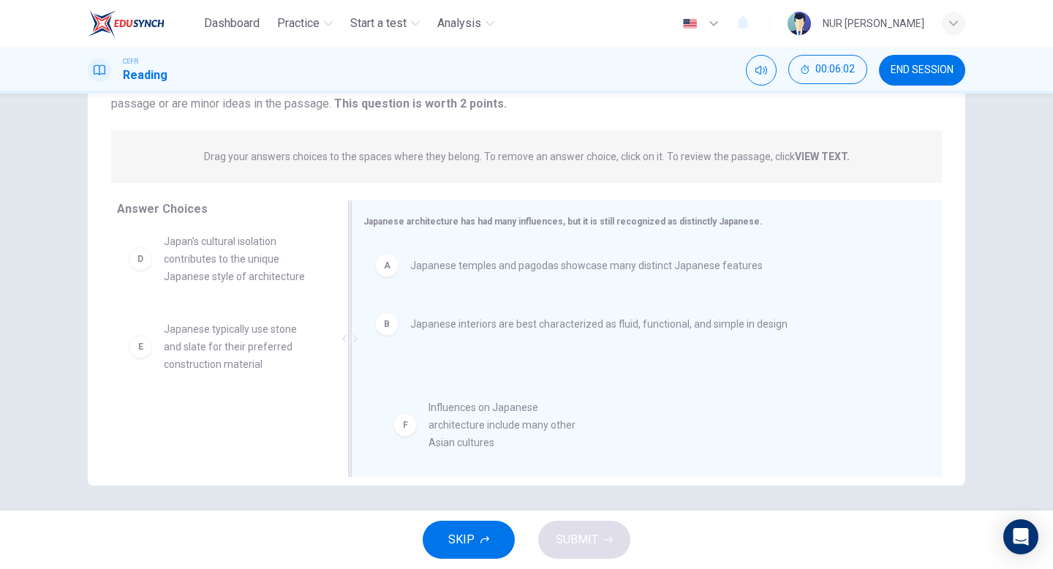
drag, startPoint x: 230, startPoint y: 411, endPoint x: 512, endPoint y: 416, distance: 282.4
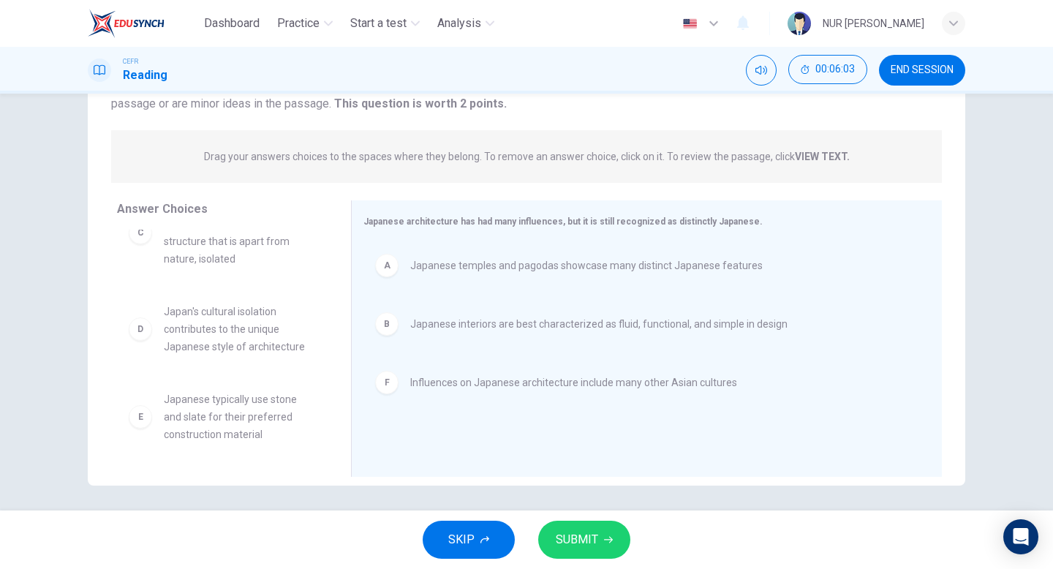
scroll to position [26, 0]
click at [603, 553] on button "SUBMIT" at bounding box center [584, 540] width 92 height 38
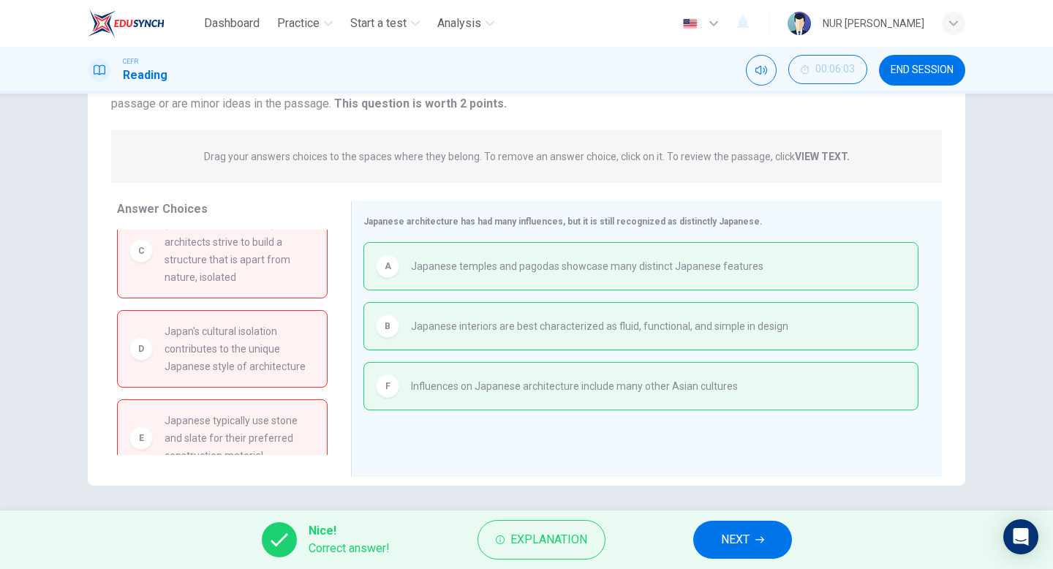
click at [754, 550] on button "NEXT" at bounding box center [742, 540] width 99 height 38
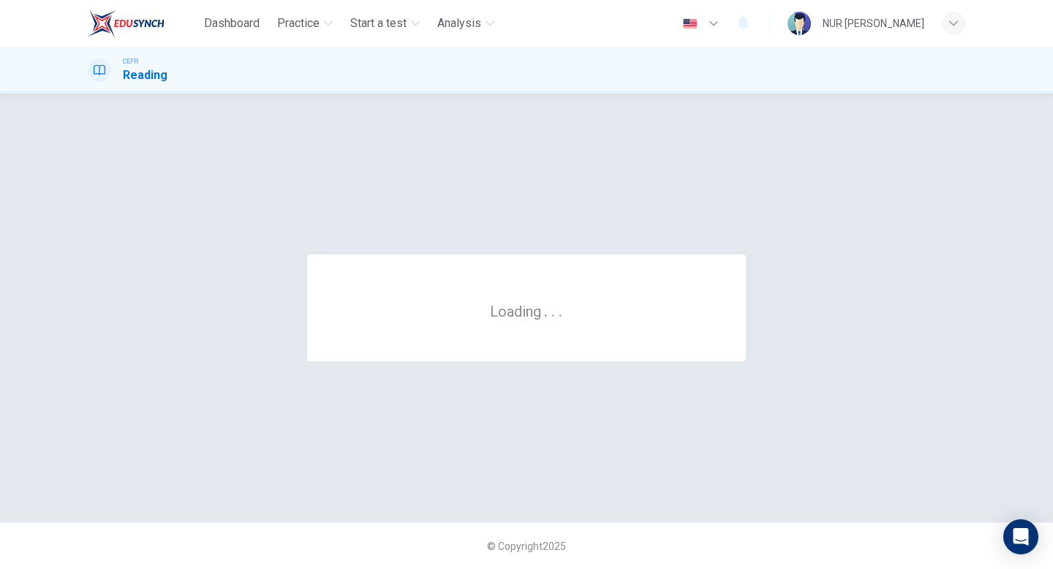
scroll to position [0, 0]
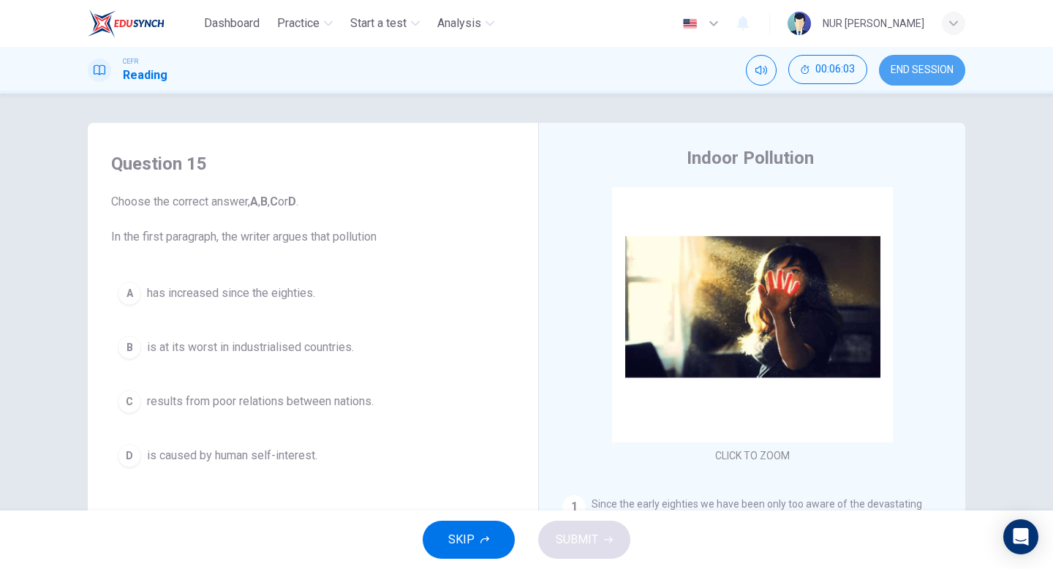
click at [911, 84] on button "END SESSION" at bounding box center [922, 70] width 86 height 31
